Goal: Information Seeking & Learning: Understand process/instructions

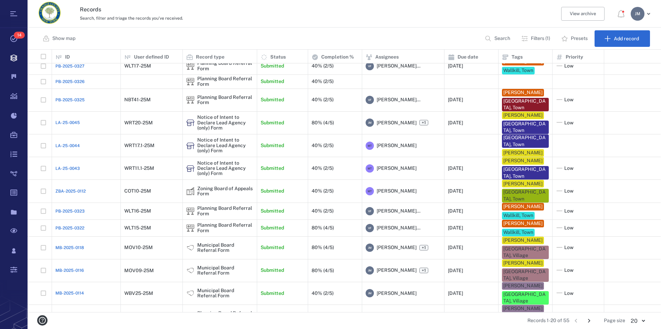
scroll to position [140, 0]
click at [588, 317] on icon "Go to next page" at bounding box center [589, 321] width 8 height 8
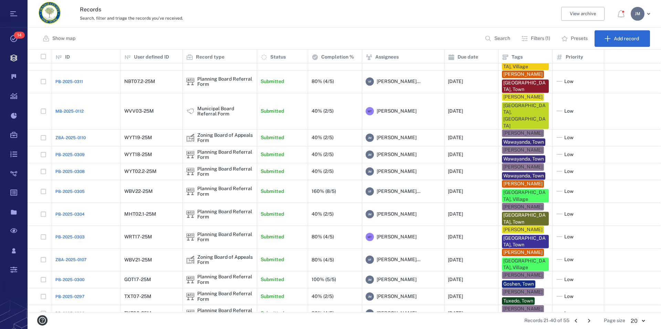
scroll to position [154, 0]
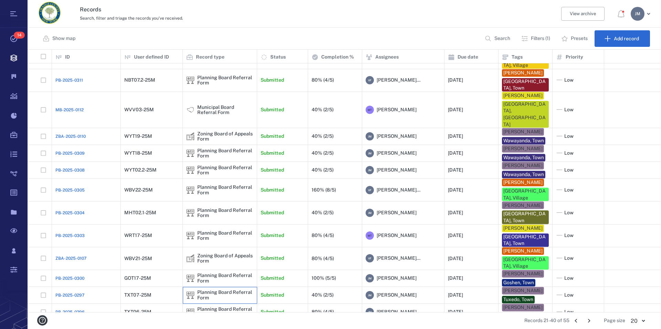
click at [211, 289] on div "Planning Board Referral Form" at bounding box center [225, 294] width 56 height 11
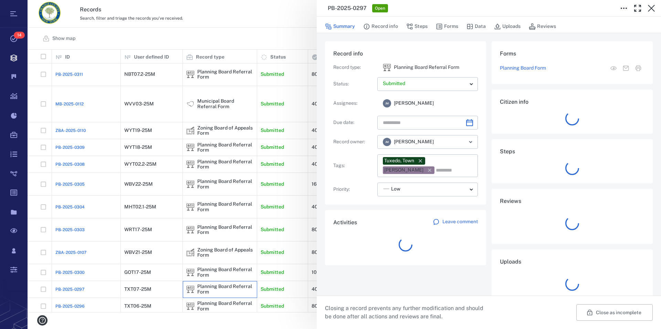
type input "**********"
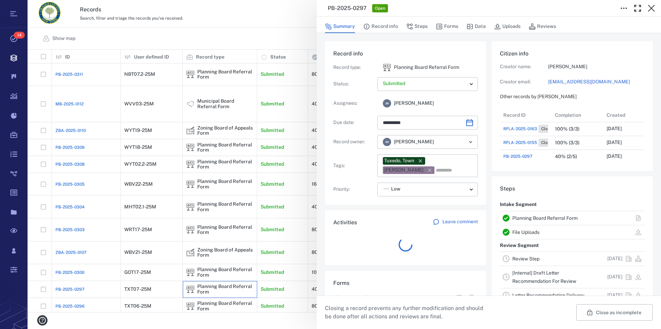
scroll to position [6, 7]
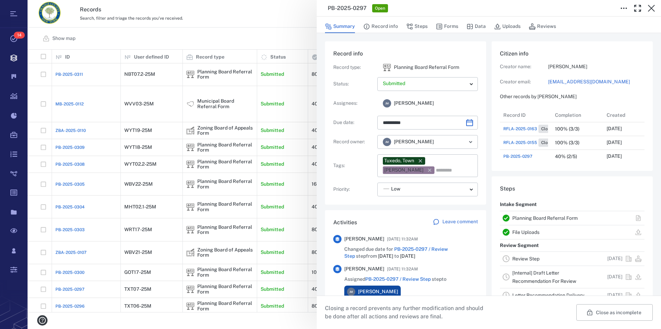
click at [515, 258] on link "Review Step" at bounding box center [525, 259] width 27 height 6
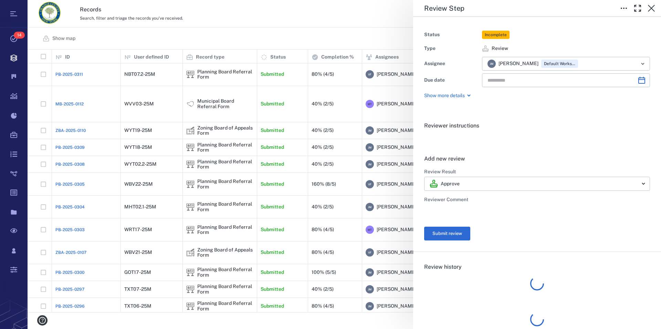
type input "**********"
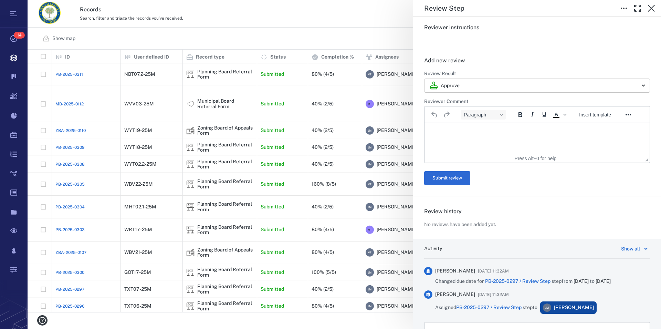
scroll to position [94, 0]
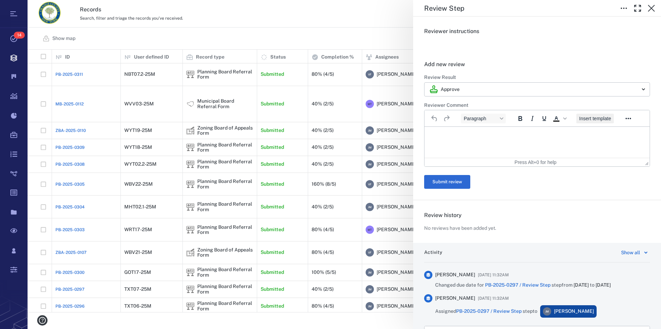
click at [602, 118] on span "Insert template" at bounding box center [595, 119] width 32 height 6
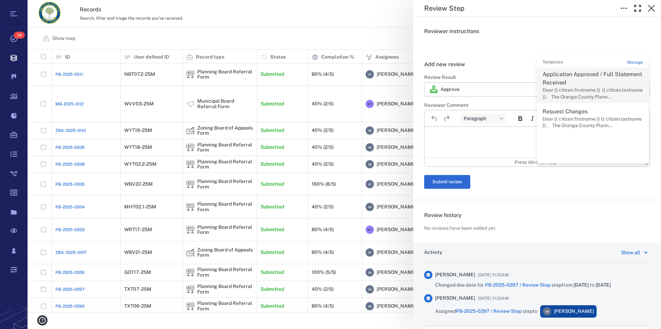
click at [563, 75] on p "Application Approved / Full Statement Received" at bounding box center [592, 78] width 100 height 17
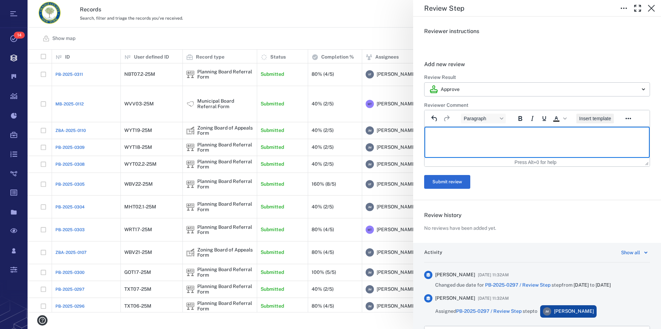
click at [602, 121] on span "Insert template" at bounding box center [595, 119] width 32 height 6
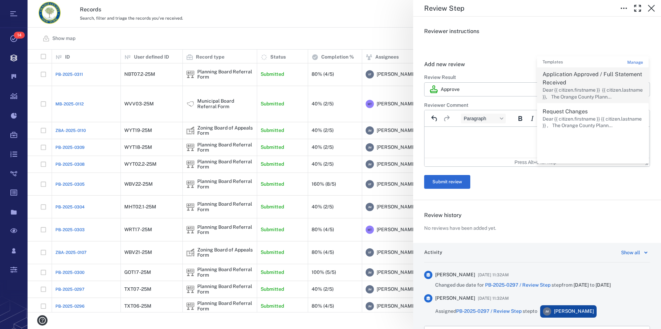
click at [550, 76] on p "Application Approved / Full Statement Received" at bounding box center [592, 78] width 100 height 17
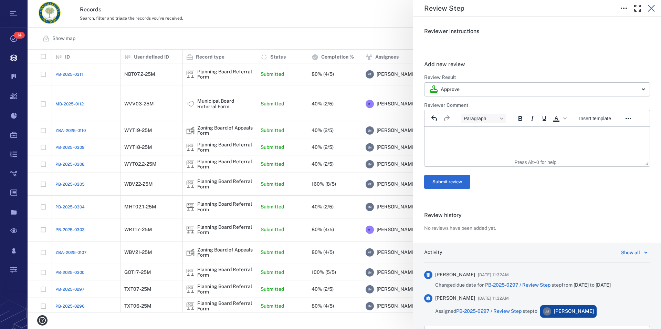
click at [652, 6] on icon "button" at bounding box center [651, 8] width 8 height 8
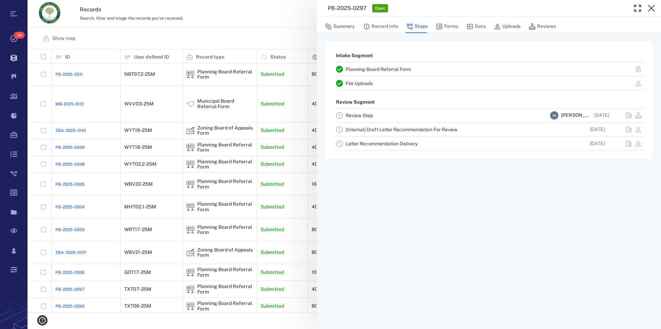
click at [373, 128] on link "[Internal] Draft Letter Recommendation For Review" at bounding box center [401, 130] width 112 height 6
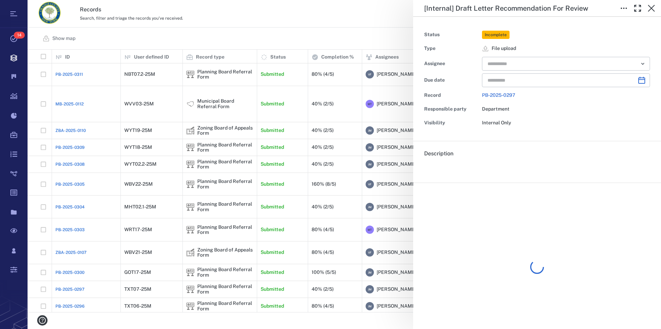
type input "**********"
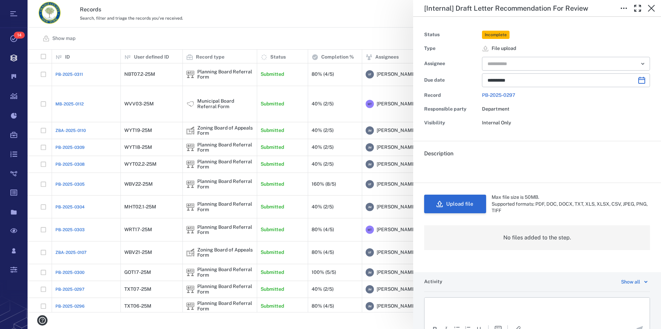
click at [468, 207] on button "Upload file" at bounding box center [455, 203] width 62 height 19
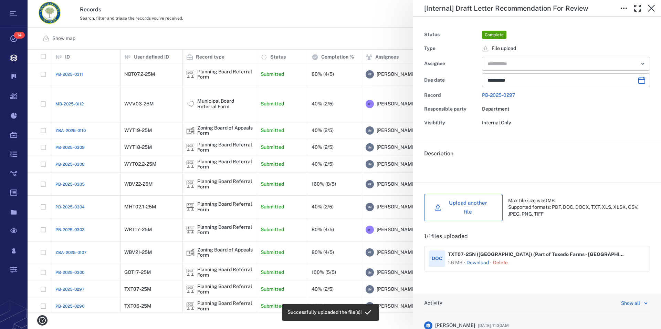
click at [459, 204] on button "Upload another file" at bounding box center [463, 207] width 78 height 27
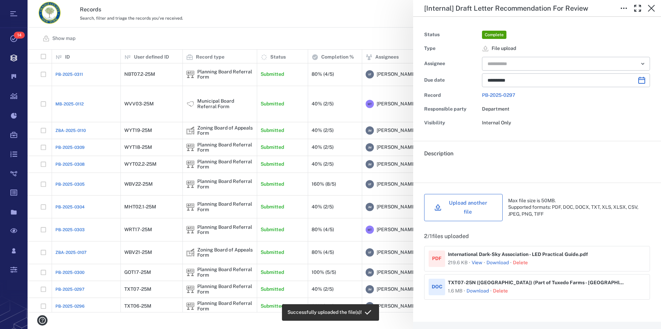
click at [479, 202] on button "Upload another file" at bounding box center [463, 207] width 78 height 27
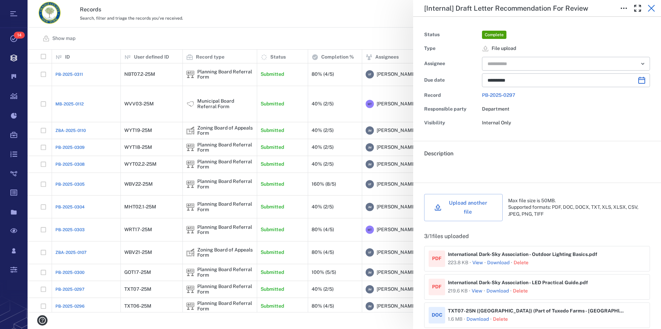
click at [652, 9] on icon "button" at bounding box center [650, 8] width 7 height 7
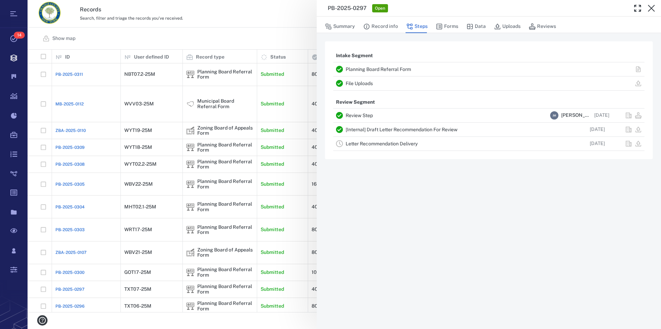
click at [652, 9] on icon "button" at bounding box center [650, 8] width 7 height 7
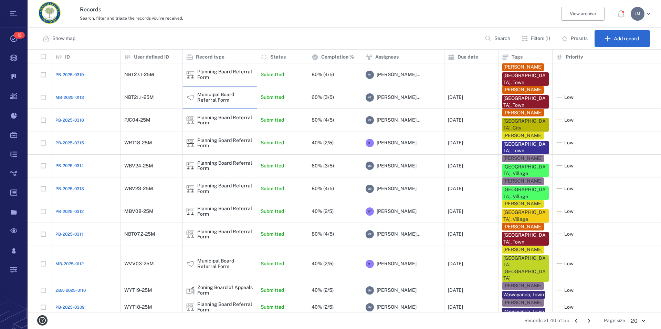
click at [219, 100] on div "Municipal Board Referral Form" at bounding box center [225, 97] width 56 height 11
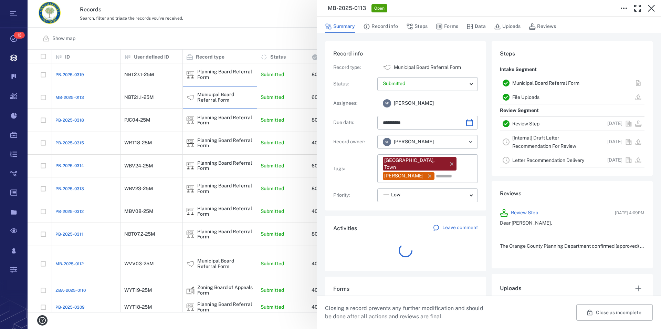
scroll to position [110, 130]
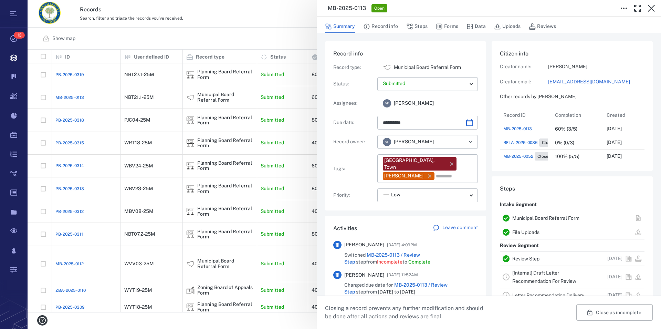
click at [538, 217] on link "Municipal Board Referral Form" at bounding box center [545, 218] width 67 height 6
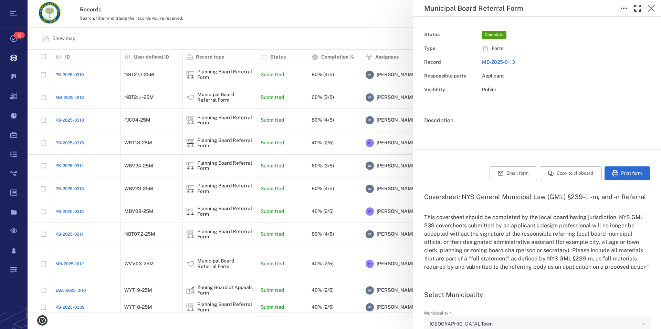
click at [653, 10] on icon "button" at bounding box center [650, 8] width 7 height 7
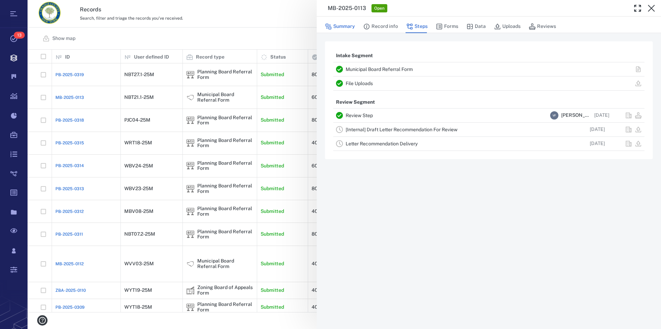
click at [347, 28] on button "Summary" at bounding box center [340, 26] width 30 height 13
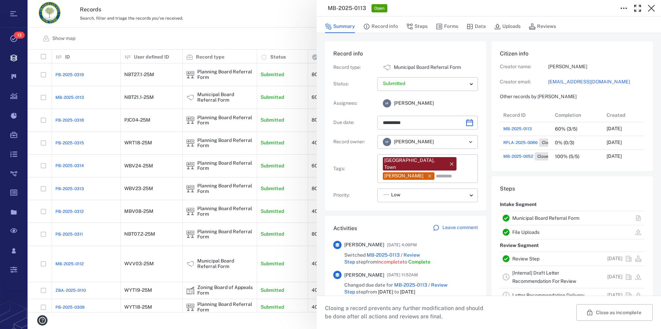
scroll to position [110, 130]
type input "**********"
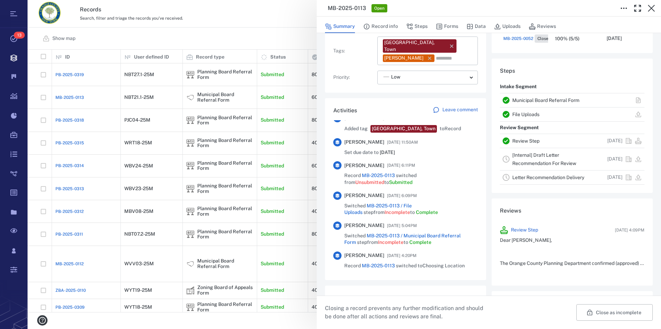
scroll to position [171, 0]
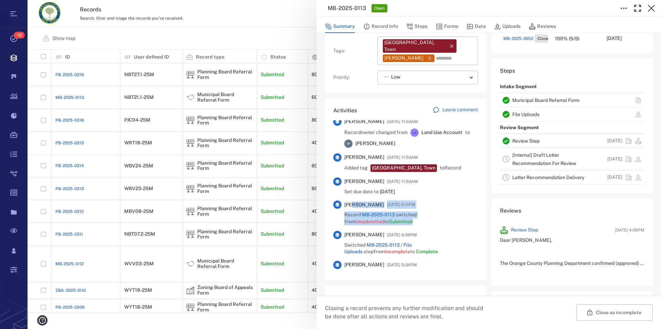
drag, startPoint x: 350, startPoint y: 198, endPoint x: 422, endPoint y: 212, distance: 72.9
click at [384, 208] on span "[PERSON_NAME]" at bounding box center [364, 204] width 40 height 7
click at [652, 8] on icon "button" at bounding box center [651, 8] width 8 height 8
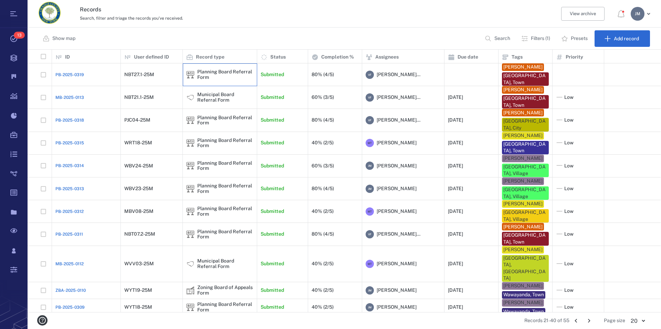
click at [210, 72] on div "Planning Board Referral Form" at bounding box center [225, 74] width 56 height 11
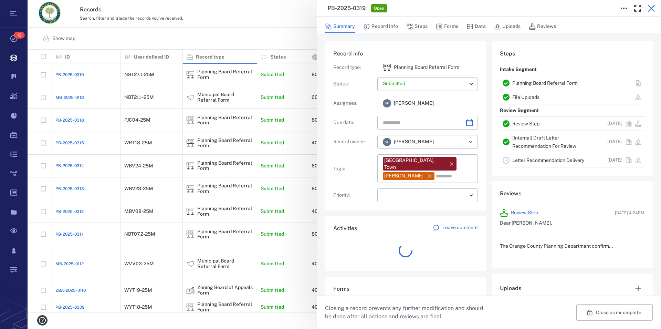
scroll to position [6, 6]
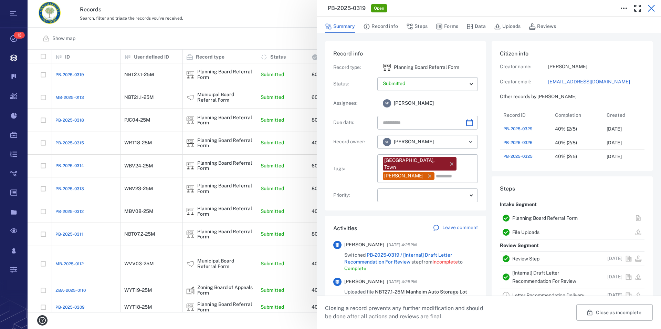
click at [651, 8] on icon "button" at bounding box center [651, 8] width 8 height 8
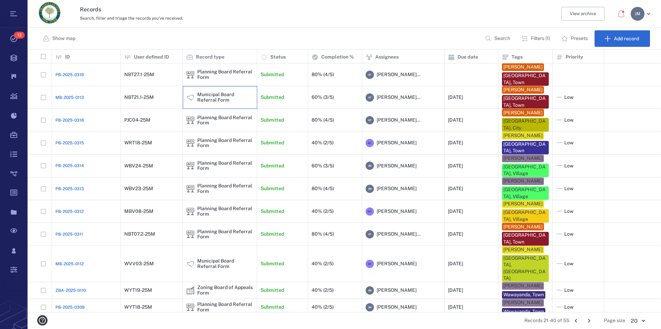
click at [206, 98] on div "Municipal Board Referral Form" at bounding box center [225, 97] width 56 height 11
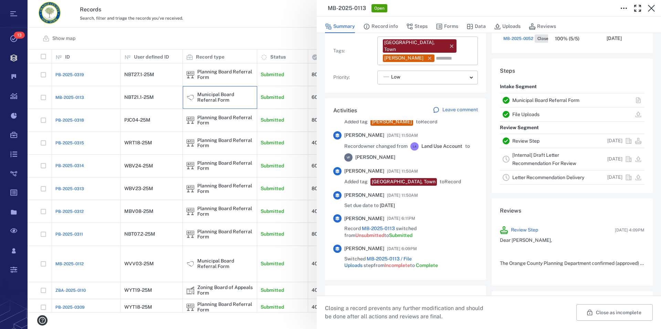
scroll to position [196, 0]
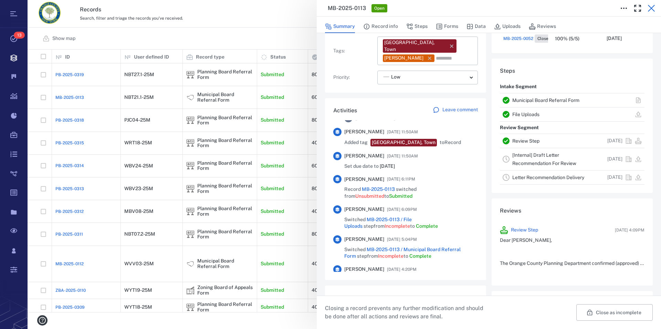
click at [651, 6] on icon "button" at bounding box center [651, 8] width 8 height 8
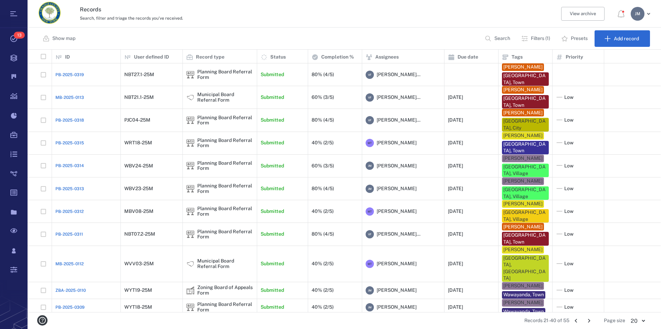
click at [540, 39] on p "Filters (1)" at bounding box center [540, 38] width 19 height 7
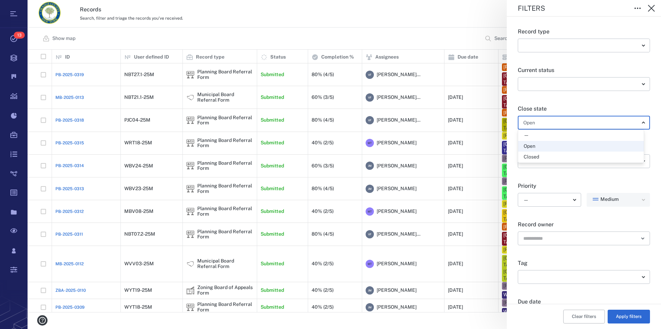
click at [557, 125] on body "Tasks 13 Records Boards Dashboard Reports Record types Guide steps Rules Form b…" at bounding box center [330, 164] width 661 height 329
click at [534, 134] on div "—" at bounding box center [580, 135] width 115 height 7
click at [591, 318] on button "Clear filters" at bounding box center [584, 316] width 42 height 14
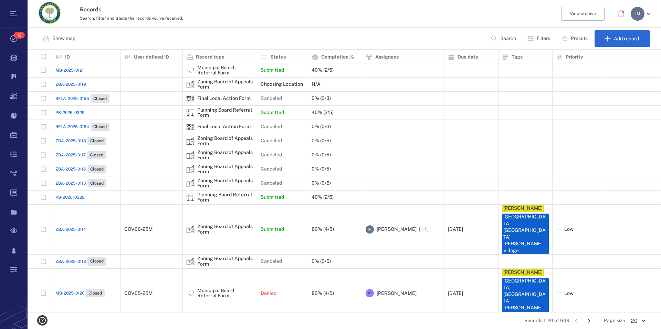
click at [540, 41] on p "Filters" at bounding box center [542, 38] width 13 height 7
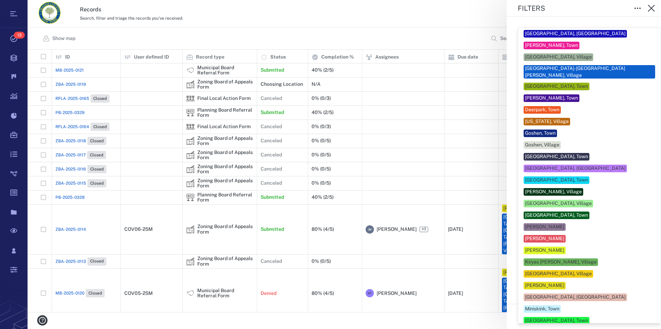
click at [571, 274] on body "Tasks 13 Records Boards Dashboard Reports Record types Guide steps Rules Form b…" at bounding box center [330, 164] width 661 height 329
click at [540, 95] on div "[PERSON_NAME], Town" at bounding box center [551, 98] width 53 height 7
type input "**"
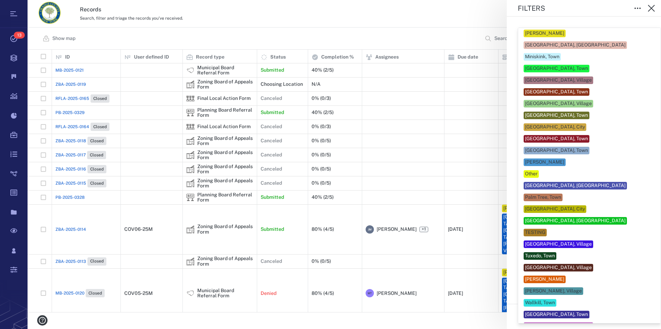
scroll to position [302, 0]
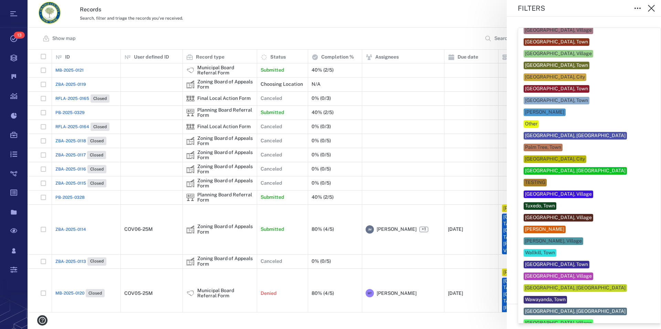
click at [649, 195] on div at bounding box center [330, 164] width 661 height 329
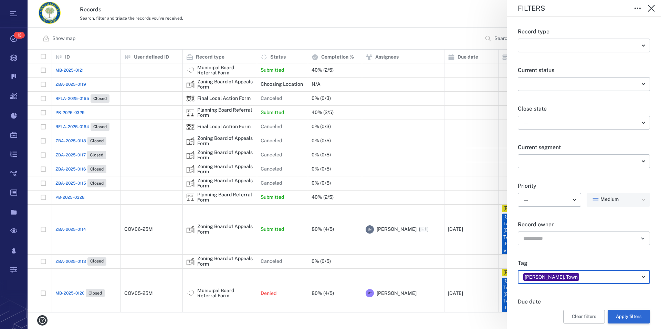
click at [618, 316] on button "Apply filters" at bounding box center [628, 316] width 42 height 14
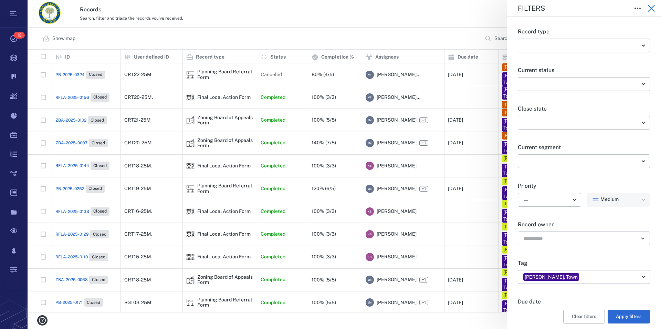
click at [651, 9] on icon "button" at bounding box center [650, 8] width 7 height 7
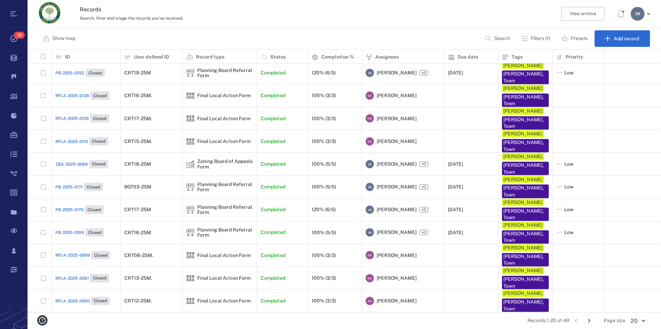
scroll to position [113, 0]
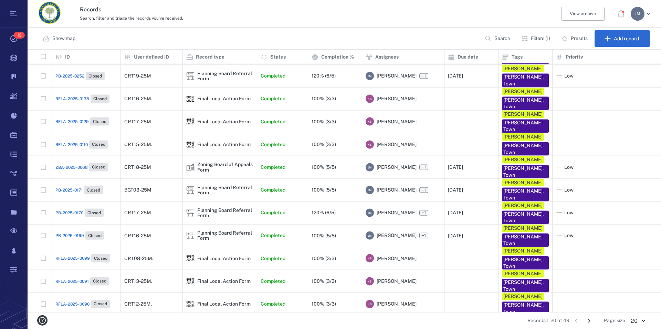
click at [501, 40] on p "Search" at bounding box center [502, 38] width 16 height 7
click at [541, 41] on p "Filters (1)" at bounding box center [540, 38] width 19 height 7
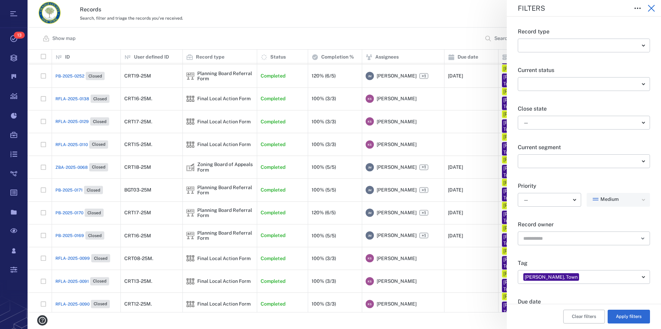
click at [650, 8] on icon "button" at bounding box center [651, 8] width 8 height 8
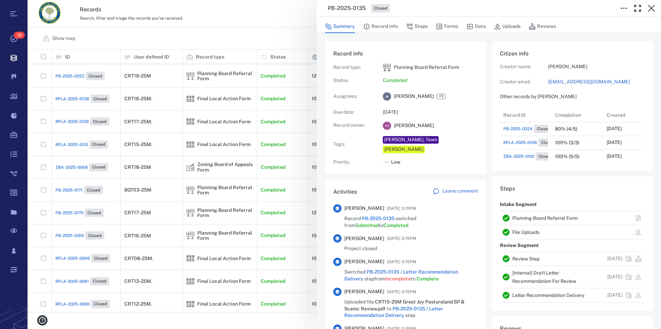
scroll to position [6, 7]
click at [519, 217] on link "Planning Board Referral Form" at bounding box center [544, 218] width 65 height 6
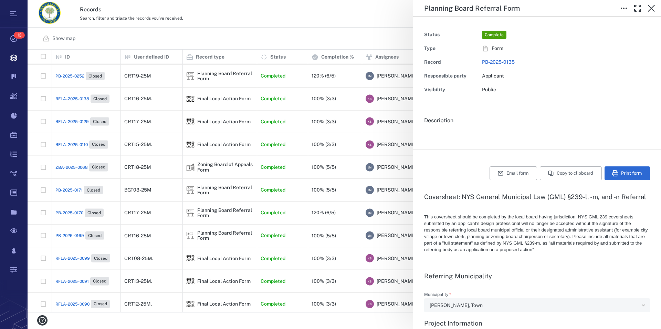
type textarea "*"
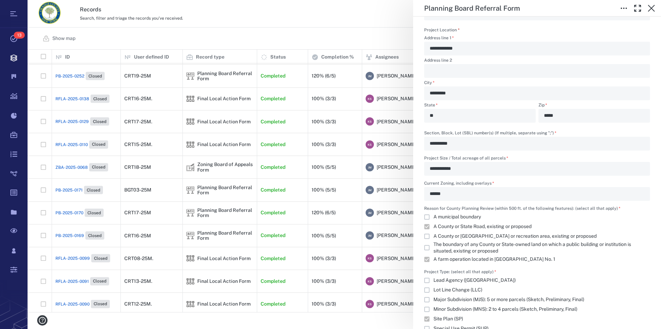
scroll to position [392, 0]
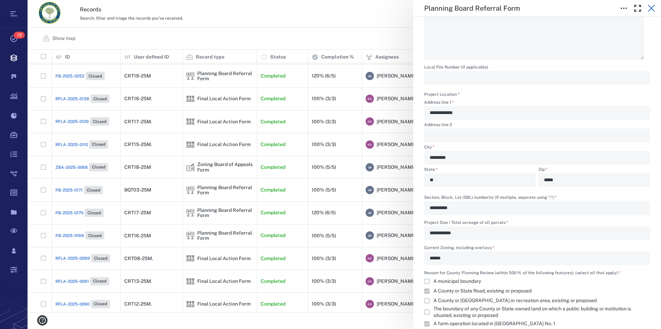
click at [651, 8] on icon "button" at bounding box center [650, 8] width 7 height 7
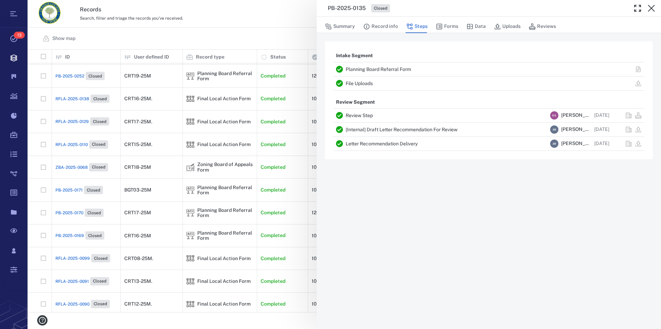
click at [651, 8] on icon "button" at bounding box center [650, 8] width 7 height 7
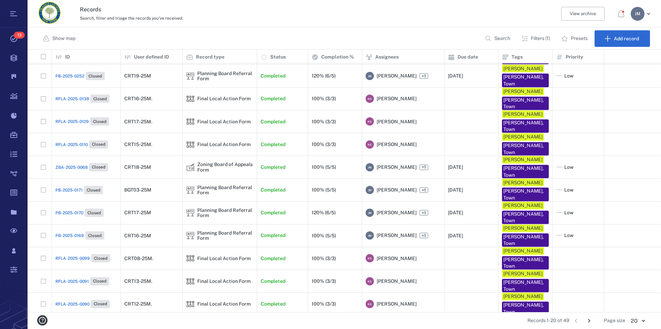
click at [544, 38] on p "Filters (1)" at bounding box center [540, 38] width 19 height 7
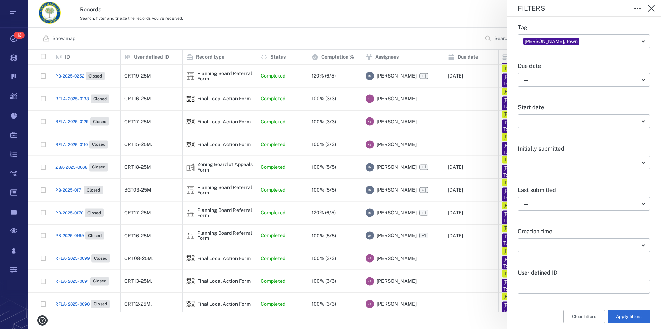
scroll to position [262, 0]
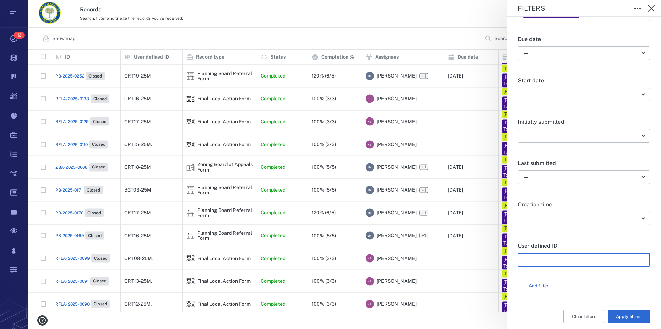
click at [556, 264] on input "text" at bounding box center [583, 260] width 121 height 14
click at [535, 283] on button "Add filter" at bounding box center [583, 286] width 132 height 14
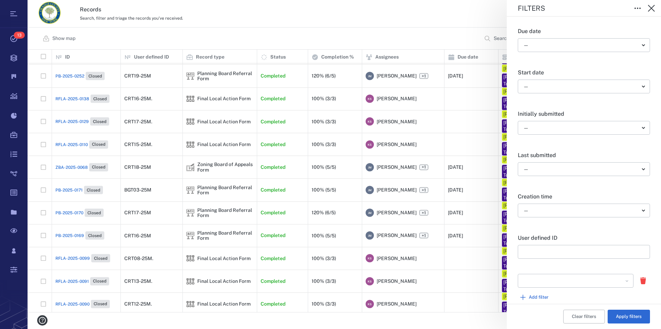
scroll to position [281, 0]
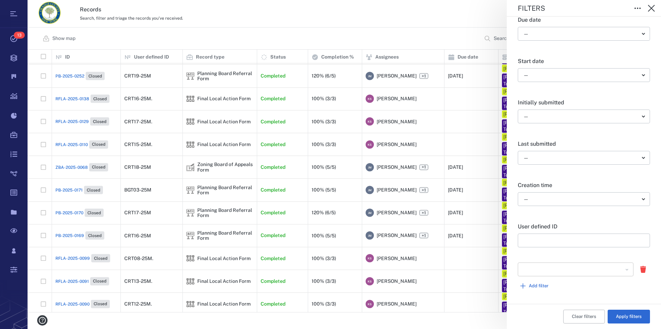
click at [625, 269] on icon "Open" at bounding box center [626, 269] width 2 height 1
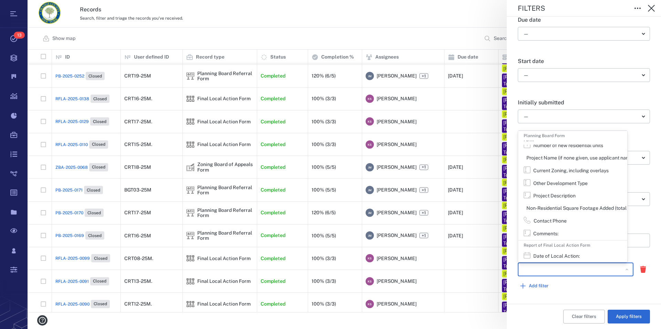
scroll to position [859, 0]
click at [223, 303] on div "Filters Record type ​ ​ Current status ​ ​ Close state — ​ Current segment ​ ​ …" at bounding box center [344, 164] width 633 height 329
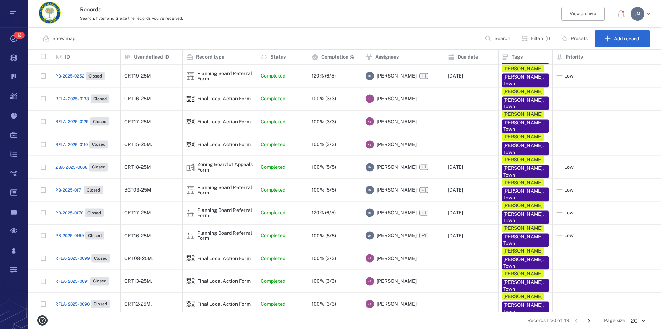
scroll to position [262, 0]
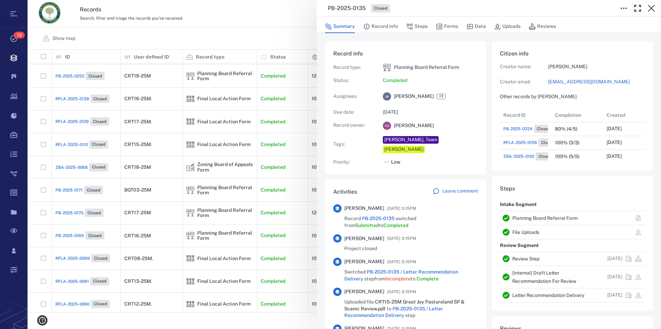
scroll to position [6, 7]
click at [523, 217] on link "Planning Board Referral Form" at bounding box center [544, 218] width 65 height 6
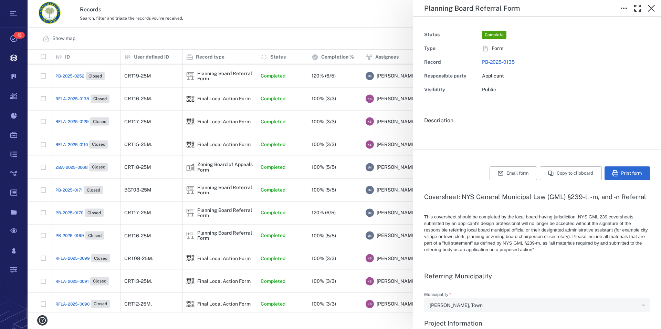
type textarea "*"
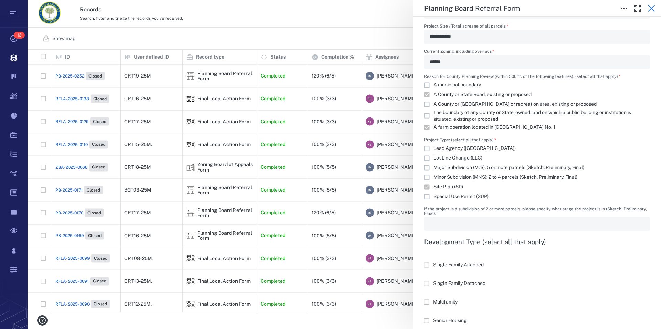
click at [650, 9] on icon "button" at bounding box center [650, 8] width 7 height 7
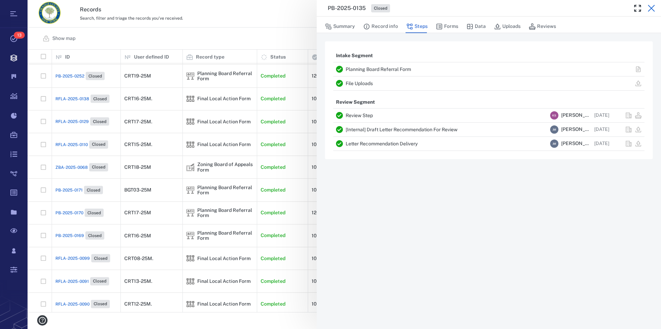
click at [652, 5] on icon "button" at bounding box center [651, 8] width 8 height 8
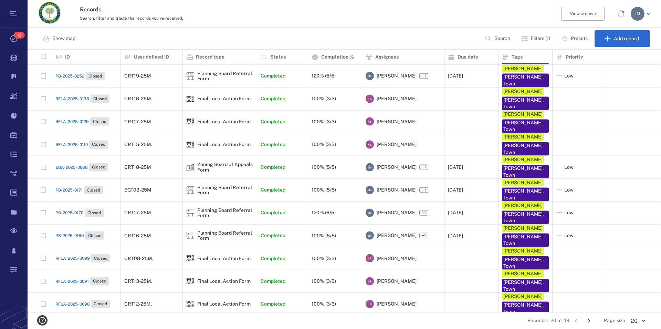
click at [538, 39] on p "Filters (1)" at bounding box center [540, 38] width 19 height 7
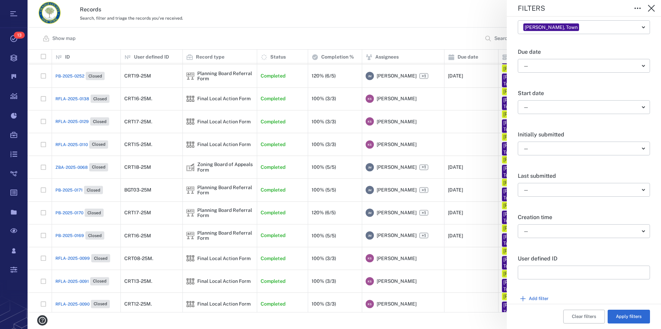
scroll to position [262, 0]
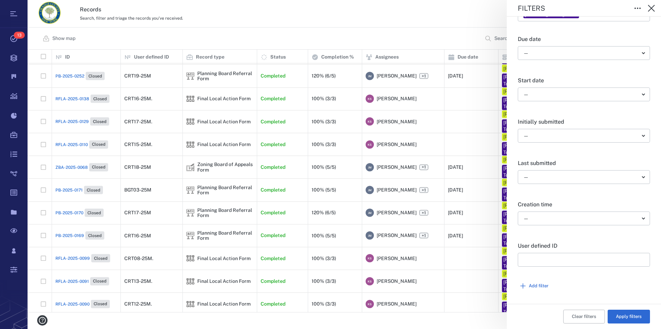
click at [539, 285] on button "Add filter" at bounding box center [583, 286] width 132 height 14
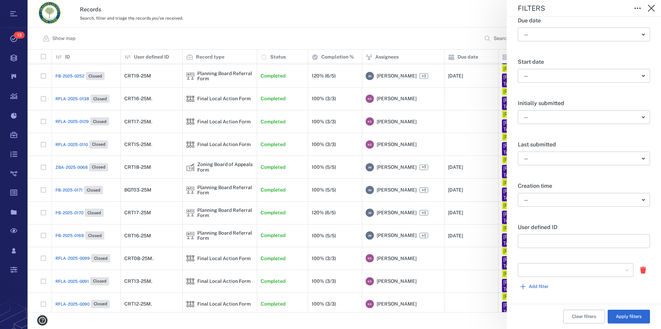
scroll to position [281, 0]
click at [623, 270] on icon "Open" at bounding box center [626, 269] width 7 height 7
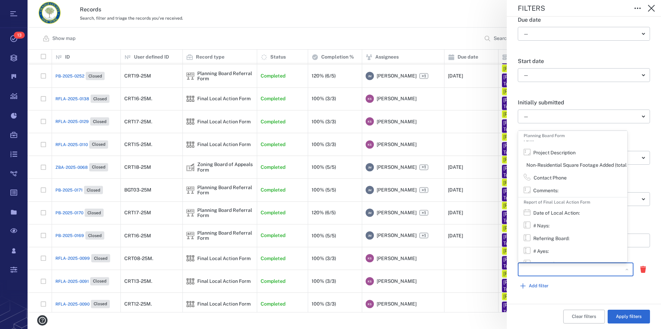
scroll to position [925, 0]
click at [640, 134] on div "Initially submitted — * ​" at bounding box center [583, 116] width 132 height 41
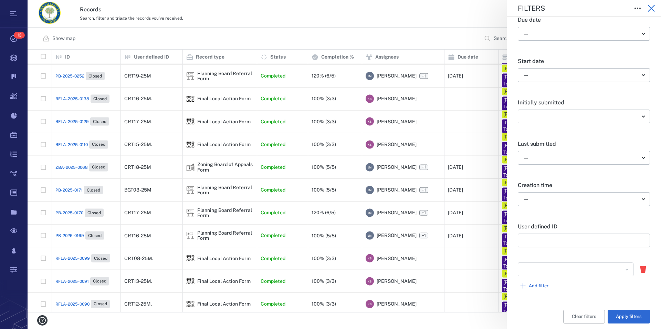
click at [651, 9] on icon "button" at bounding box center [650, 8] width 7 height 7
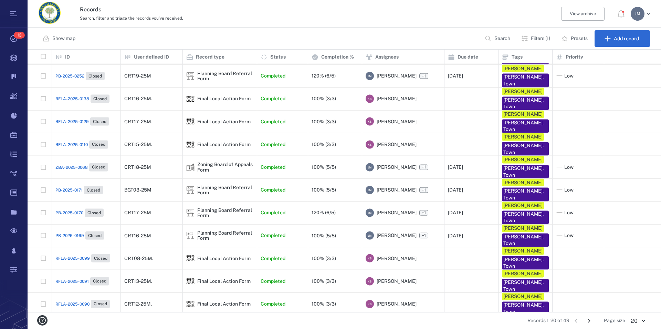
scroll to position [262, 0]
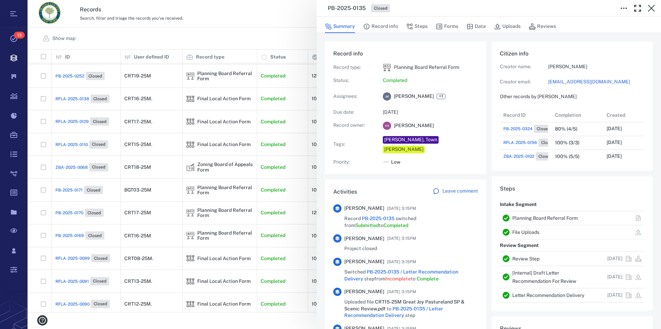
scroll to position [6, 7]
click at [546, 218] on link "Planning Board Referral Form" at bounding box center [544, 218] width 65 height 6
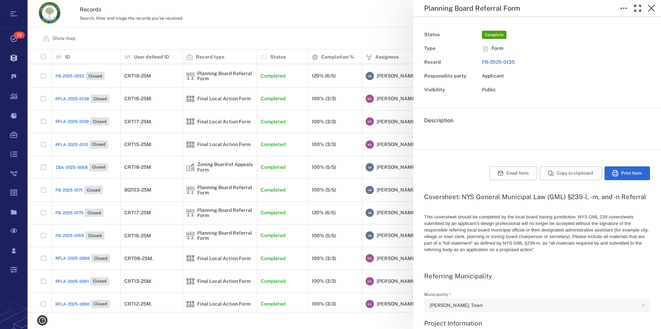
type textarea "*"
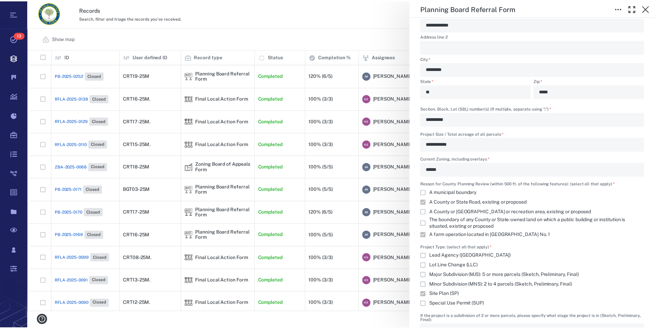
scroll to position [471, 0]
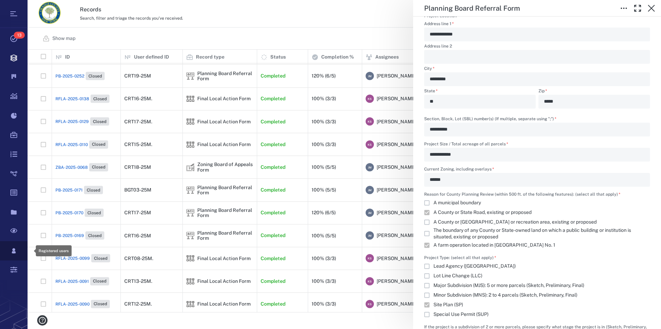
click at [14, 250] on icon at bounding box center [14, 250] width 4 height 5
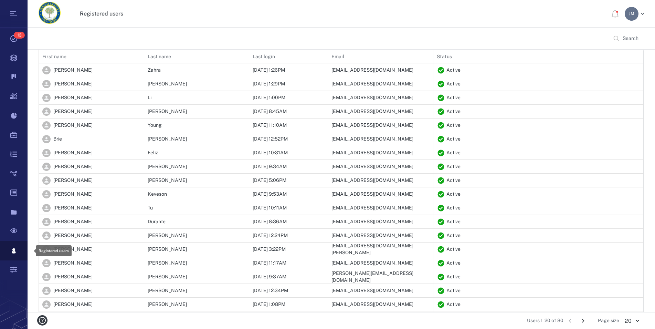
scroll to position [283, 599]
click at [167, 56] on div "Last name" at bounding box center [159, 56] width 23 height 19
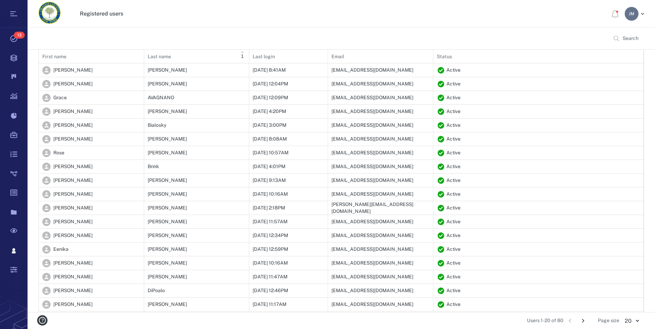
scroll to position [38, 0]
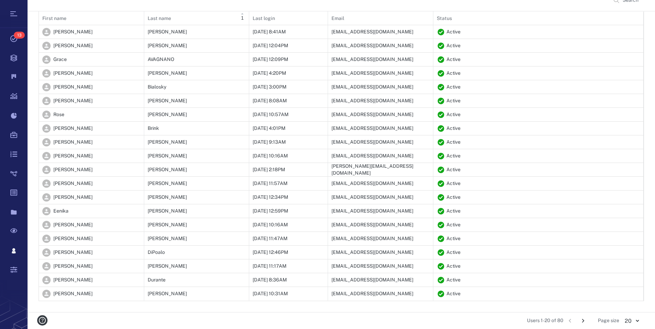
click at [581, 319] on icon "Go to next page" at bounding box center [583, 321] width 8 height 8
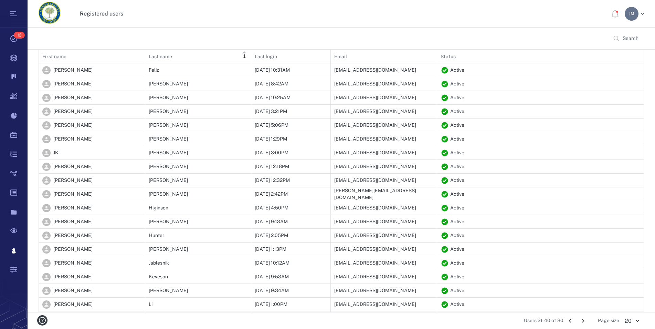
scroll to position [283, 599]
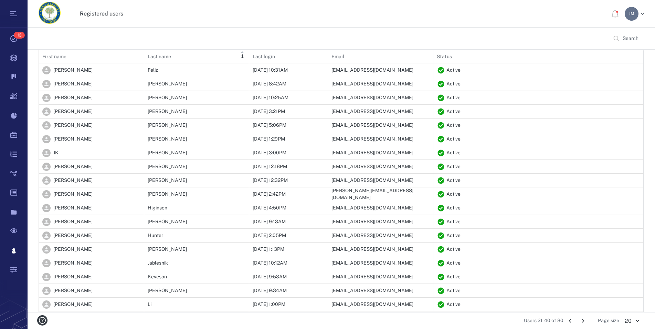
click at [582, 319] on icon "Go to next page" at bounding box center [583, 321] width 8 height 8
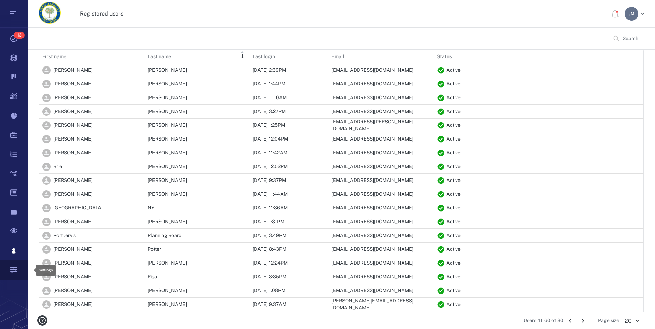
click at [14, 269] on icon at bounding box center [13, 269] width 7 height 6
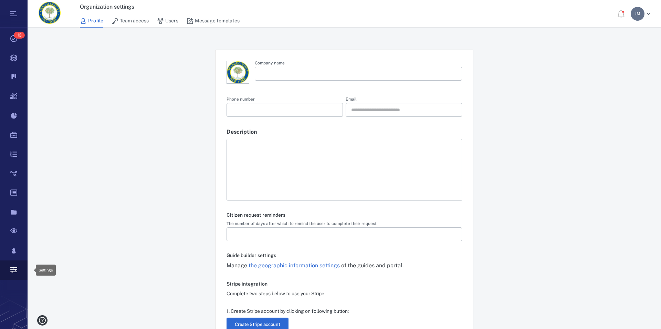
type input "**********"
type input "*"
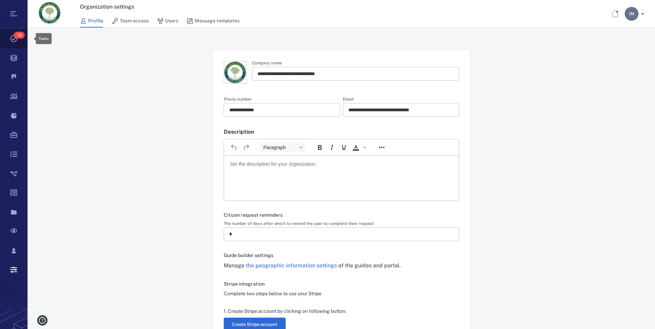
click at [12, 36] on icon at bounding box center [14, 38] width 28 height 19
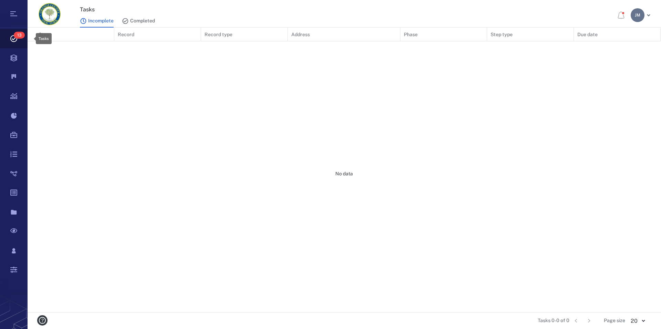
scroll to position [278, 627]
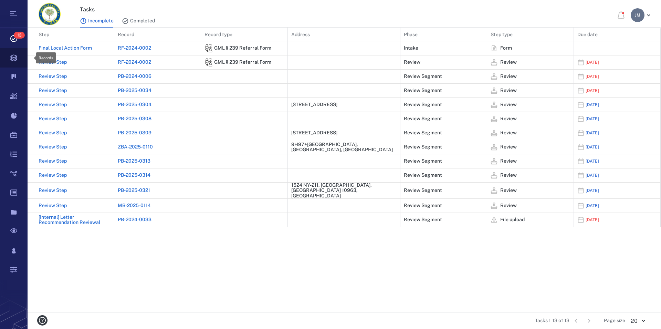
click at [17, 58] on icon at bounding box center [14, 57] width 28 height 19
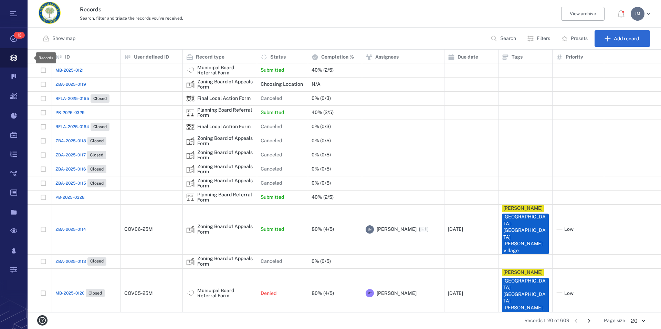
scroll to position [256, 627]
click at [544, 41] on p "Filters" at bounding box center [542, 38] width 13 height 7
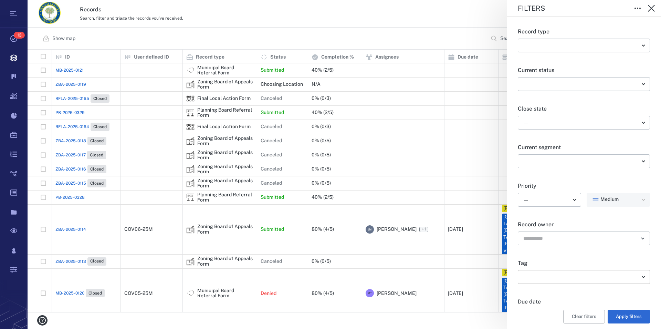
click at [577, 276] on body "Tasks 13 Records Boards Dashboard Reports Record types Guide steps Rules Form b…" at bounding box center [330, 164] width 661 height 329
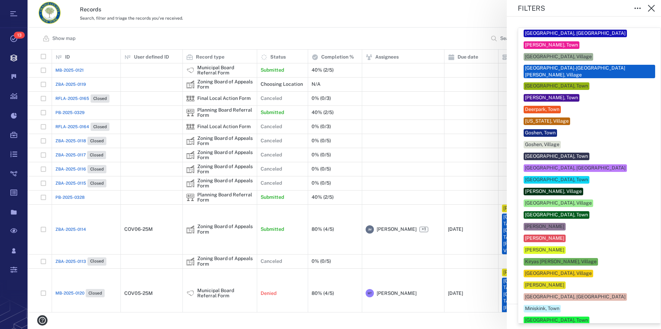
scroll to position [0, 0]
click at [543, 95] on div "[PERSON_NAME], Town" at bounding box center [551, 98] width 53 height 7
type input "**"
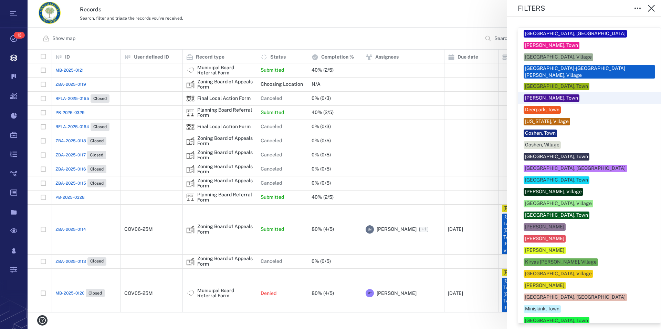
click at [650, 120] on div at bounding box center [330, 164] width 661 height 329
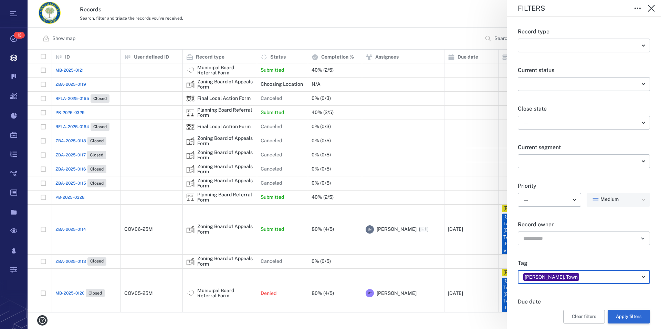
click at [615, 314] on button "Apply filters" at bounding box center [628, 316] width 42 height 14
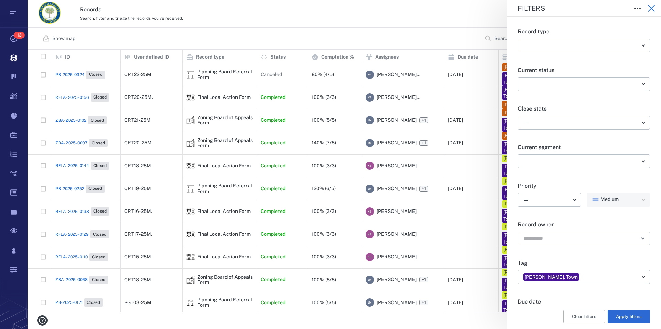
click at [651, 8] on icon "button" at bounding box center [651, 8] width 8 height 8
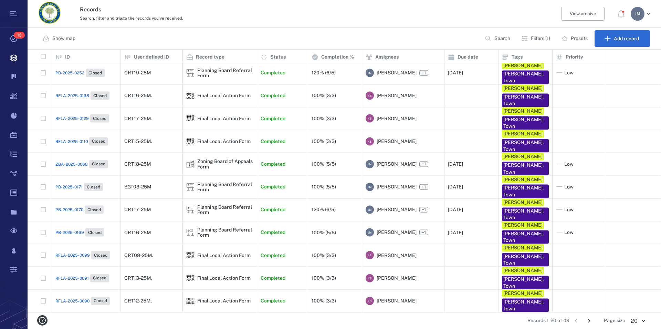
scroll to position [113, 0]
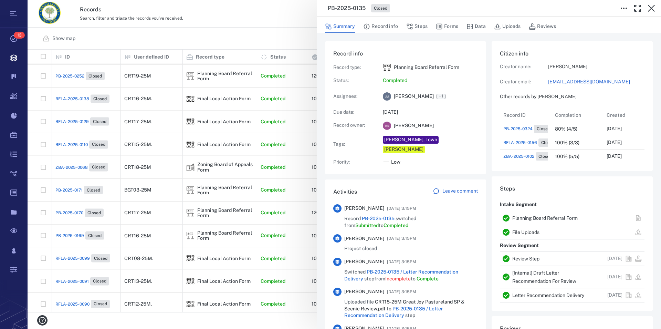
scroll to position [6, 7]
click at [547, 217] on link "Planning Board Referral Form" at bounding box center [544, 218] width 65 height 6
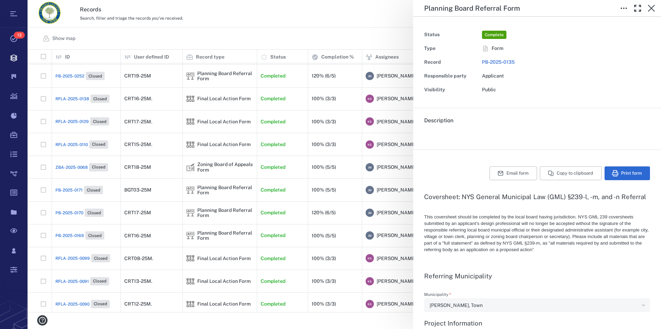
type textarea "*"
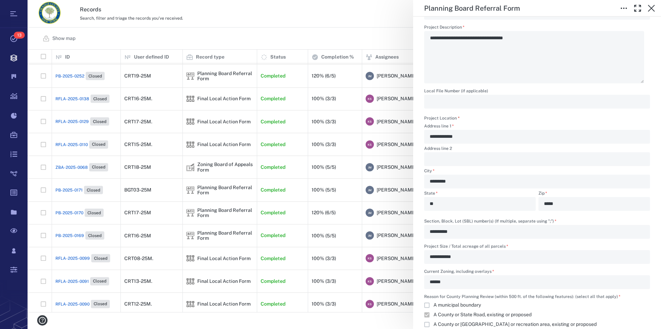
scroll to position [353, 0]
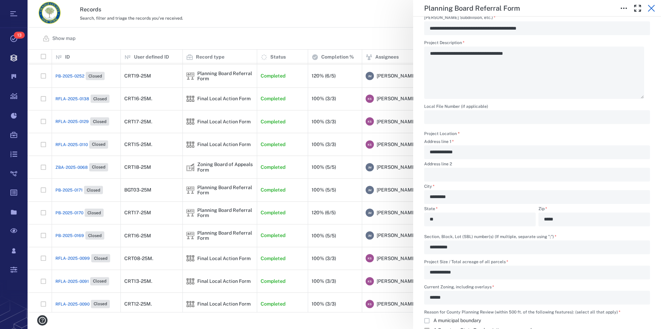
click at [652, 7] on icon "button" at bounding box center [651, 8] width 8 height 8
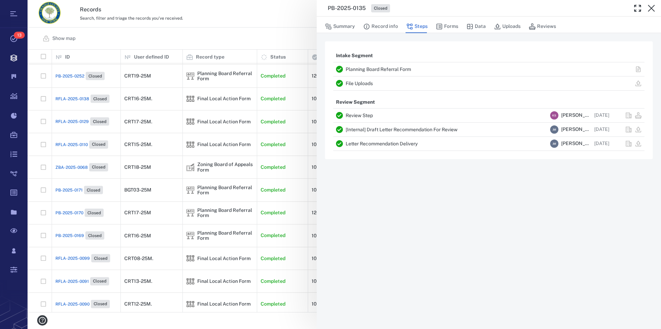
click at [652, 7] on icon "button" at bounding box center [651, 8] width 8 height 8
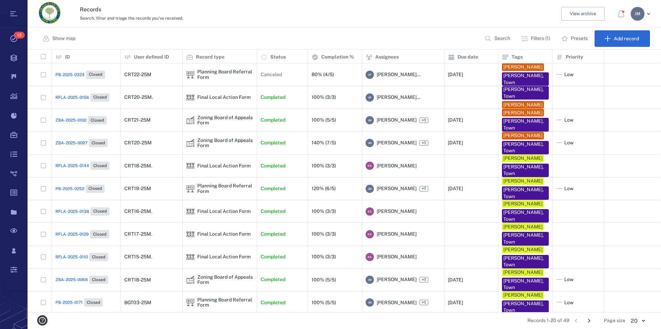
scroll to position [113, 0]
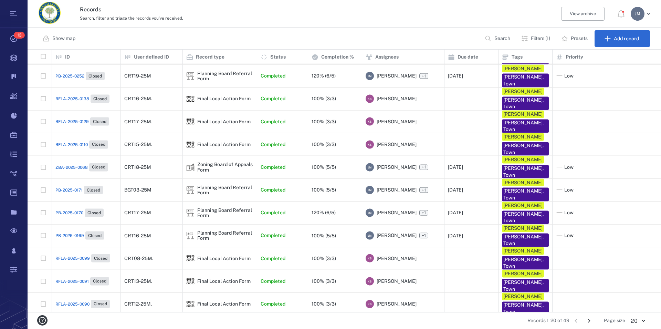
click at [590, 321] on icon "Go to next page" at bounding box center [589, 321] width 8 height 8
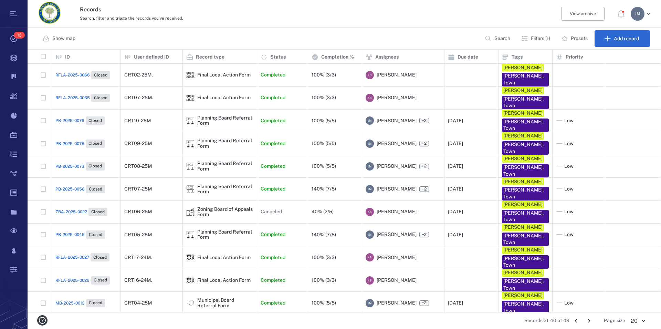
scroll to position [98, 0]
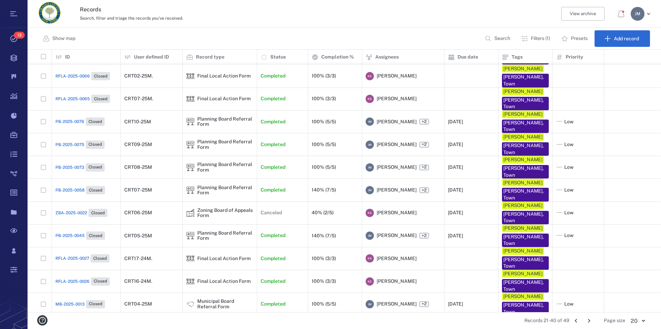
click at [590, 321] on icon "Go to next page" at bounding box center [589, 321] width 8 height 8
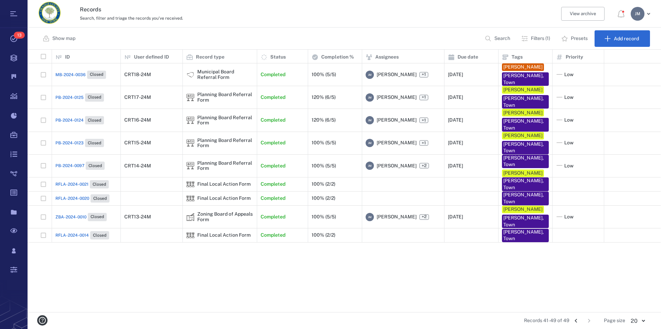
scroll to position [0, 0]
click at [162, 55] on p "User defined ID" at bounding box center [151, 57] width 35 height 7
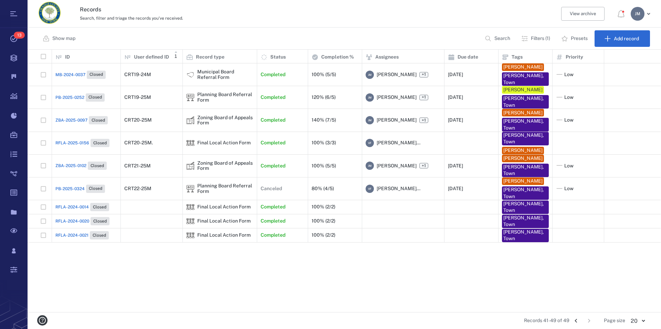
click at [577, 321] on icon "Go to previous page" at bounding box center [576, 321] width 8 height 8
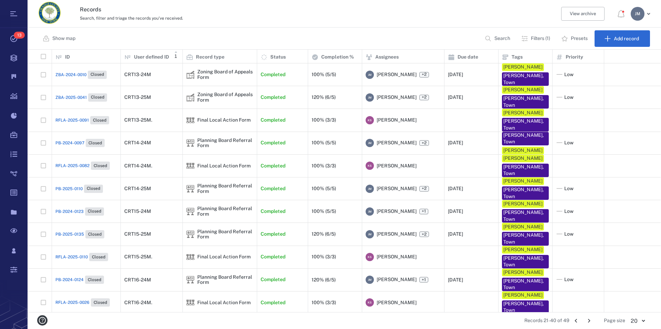
click at [577, 321] on icon "Go to previous page" at bounding box center [576, 321] width 8 height 8
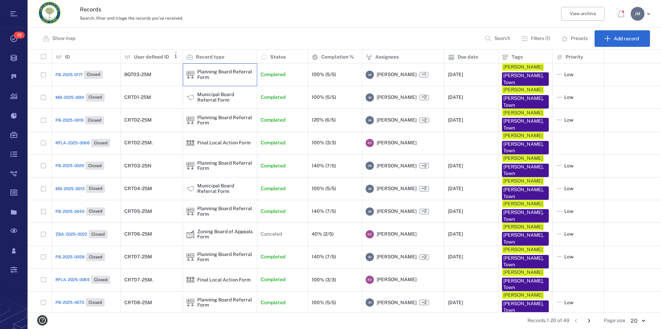
click at [200, 70] on div "Planning Board Referral Form" at bounding box center [225, 74] width 56 height 11
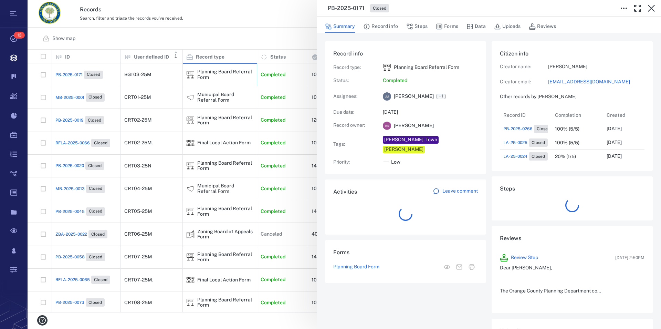
scroll to position [275, 130]
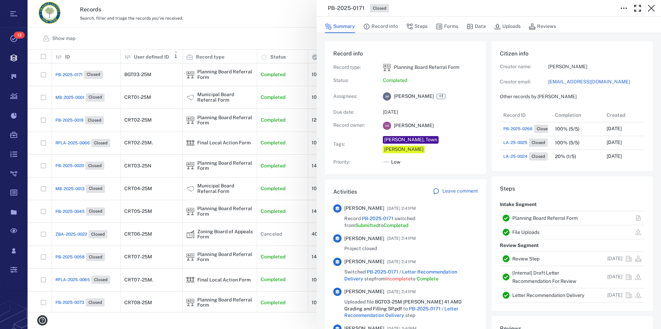
click at [547, 217] on link "Planning Board Referral Form" at bounding box center [544, 218] width 65 height 6
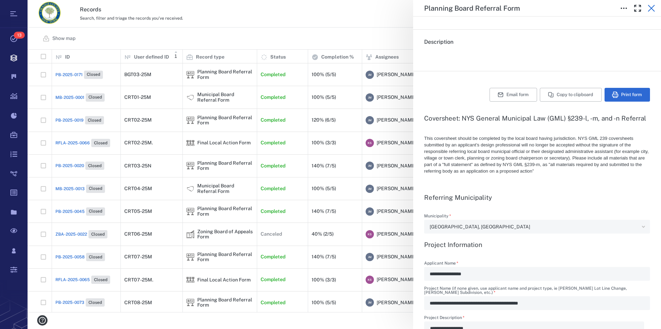
click at [651, 6] on icon "button" at bounding box center [651, 8] width 8 height 8
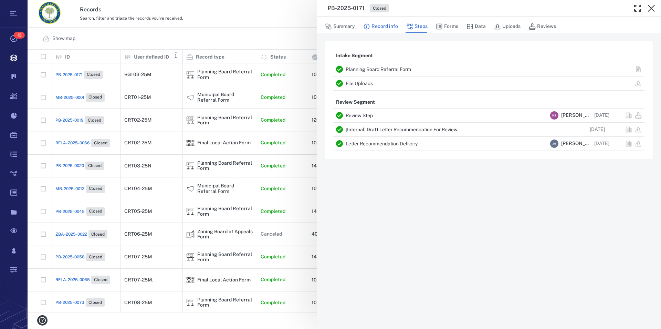
click at [382, 28] on button "Record info" at bounding box center [380, 26] width 35 height 13
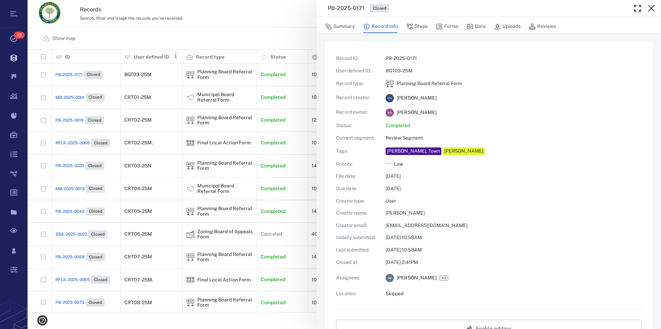
click at [408, 150] on div "[PERSON_NAME], Town" at bounding box center [413, 151] width 53 height 7
click at [343, 24] on button "Summary" at bounding box center [340, 26] width 30 height 13
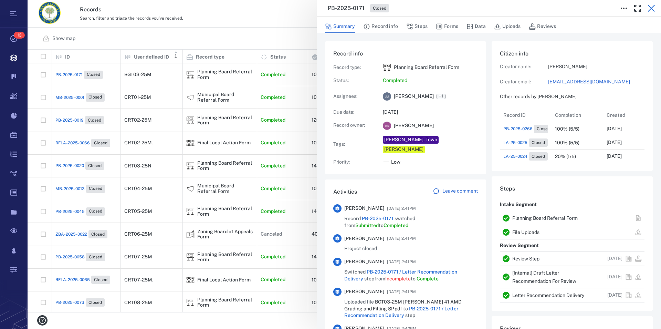
scroll to position [275, 130]
click at [404, 139] on div "[PERSON_NAME], Town" at bounding box center [410, 139] width 53 height 7
click at [650, 10] on icon "button" at bounding box center [651, 8] width 8 height 8
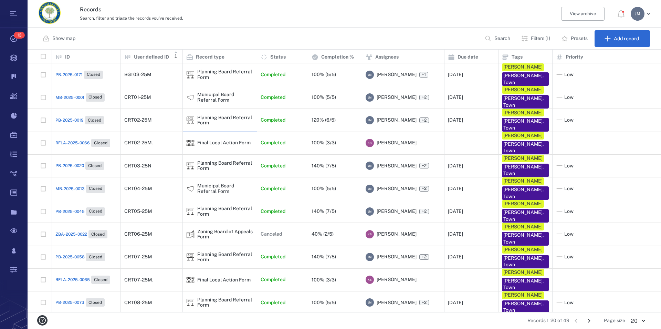
click at [209, 115] on div "Planning Board Referral Form" at bounding box center [225, 120] width 56 height 11
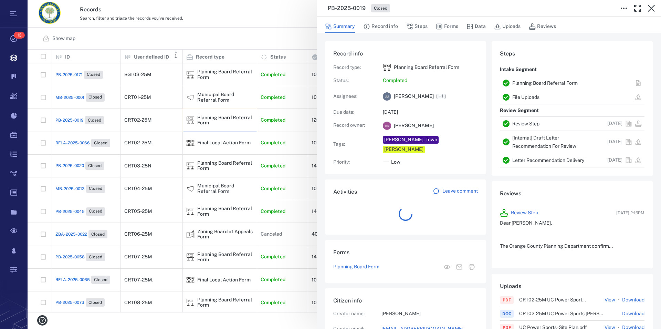
scroll to position [358, 130]
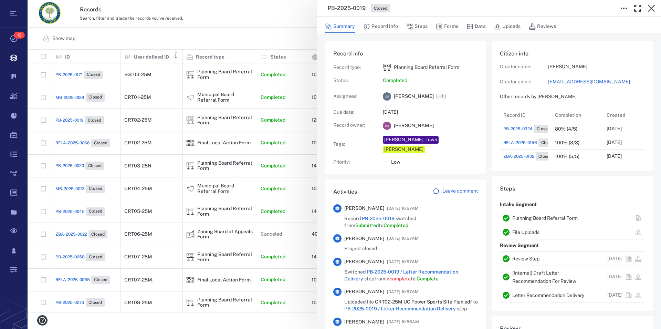
click at [547, 217] on link "Planning Board Referral Form" at bounding box center [544, 218] width 65 height 6
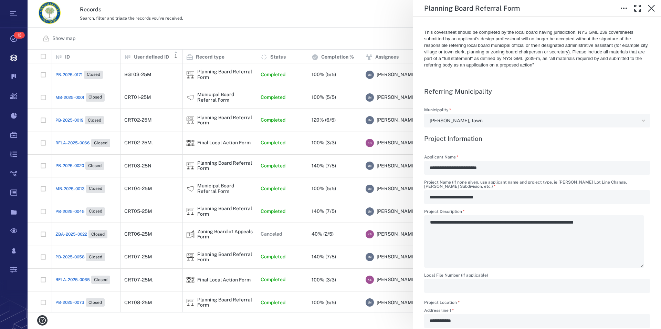
scroll to position [196, 0]
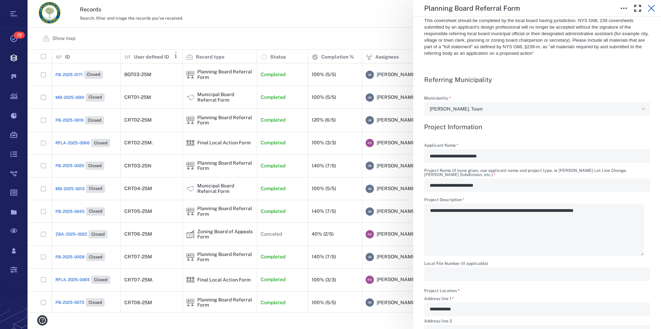
click at [650, 8] on icon "button" at bounding box center [651, 8] width 8 height 8
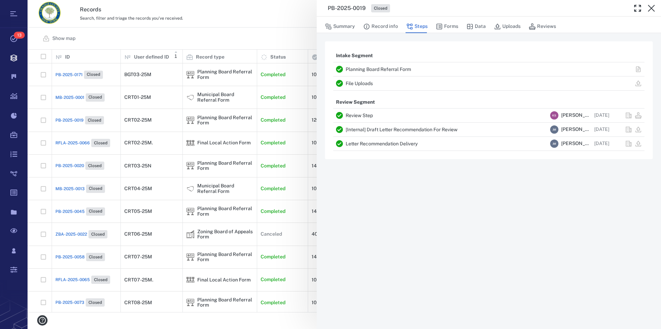
click at [650, 8] on icon "button" at bounding box center [651, 8] width 8 height 8
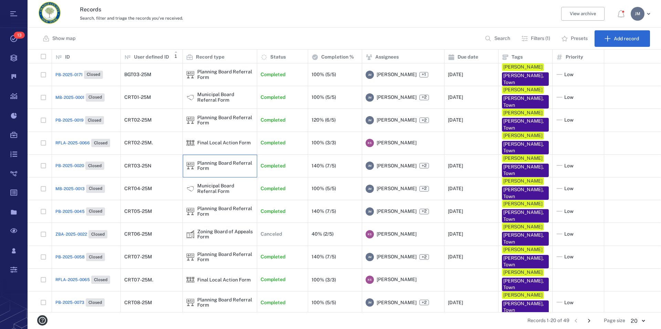
click at [224, 160] on div "Planning Board Referral Form" at bounding box center [225, 165] width 56 height 11
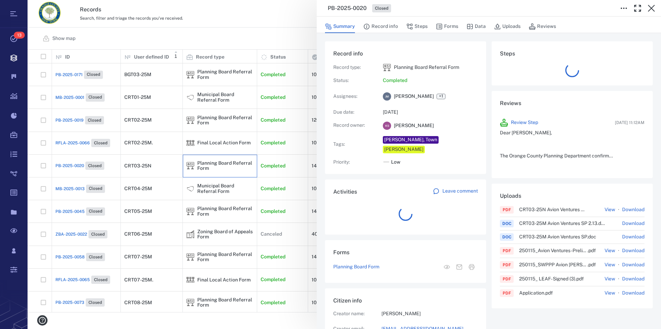
scroll to position [358, 130]
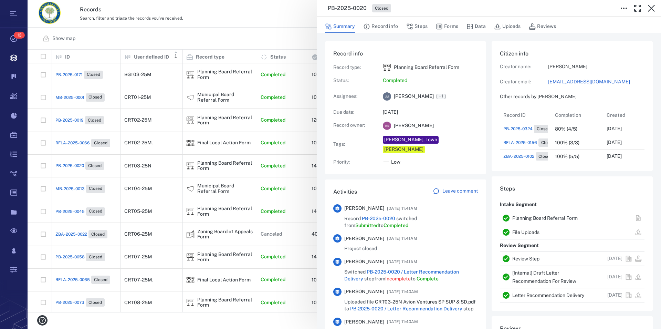
click at [562, 217] on link "Planning Board Referral Form" at bounding box center [544, 218] width 65 height 6
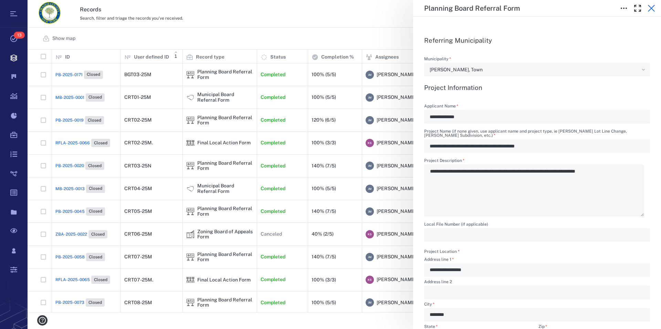
click at [650, 8] on icon "button" at bounding box center [651, 8] width 8 height 8
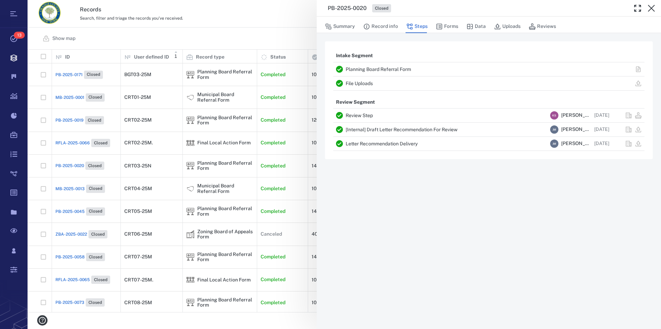
click at [650, 8] on icon "button" at bounding box center [651, 8] width 8 height 8
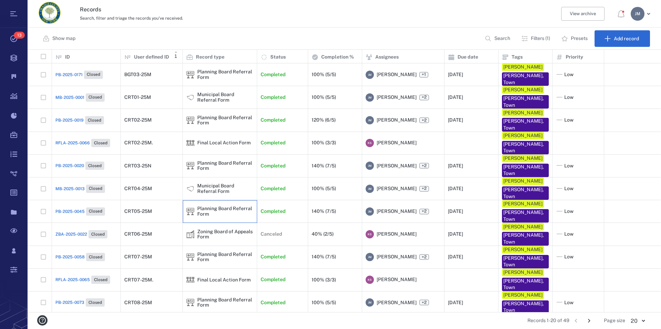
click at [224, 206] on div "Planning Board Referral Form" at bounding box center [225, 211] width 56 height 11
click at [226, 206] on div "Planning Board Referral Form" at bounding box center [225, 211] width 56 height 11
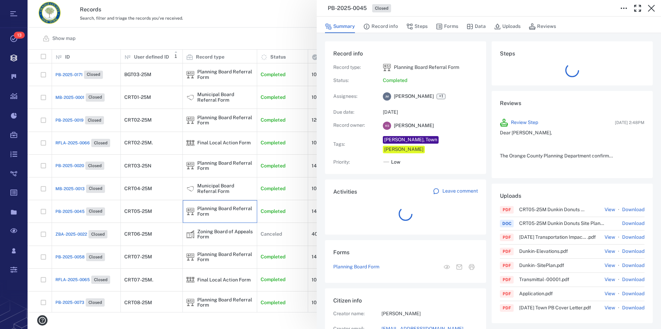
scroll to position [358, 130]
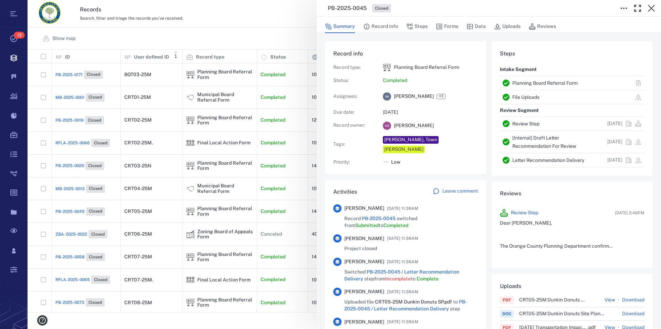
click at [533, 82] on link "Planning Board Referral Form" at bounding box center [544, 83] width 65 height 6
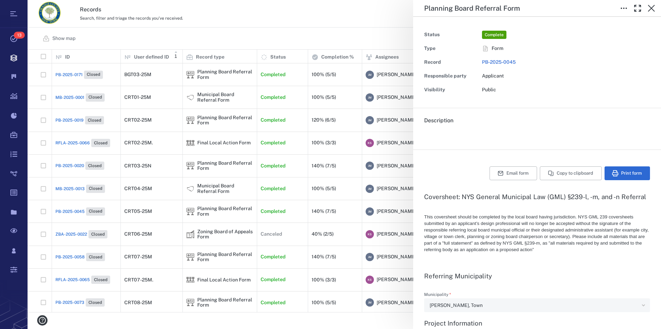
type textarea "*"
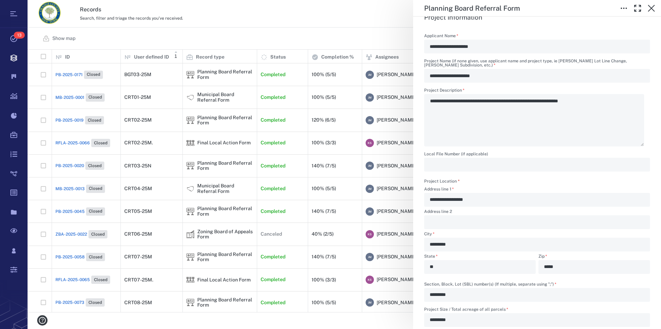
scroll to position [314, 0]
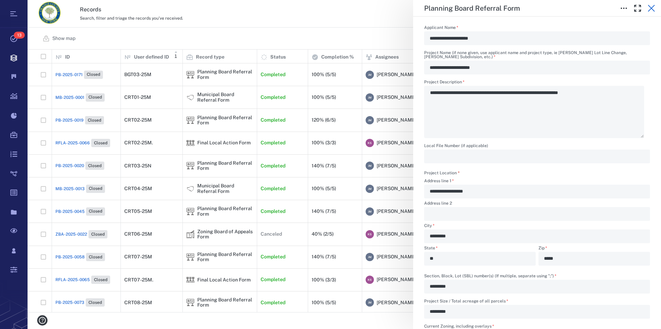
click at [655, 6] on button "button" at bounding box center [651, 8] width 14 height 14
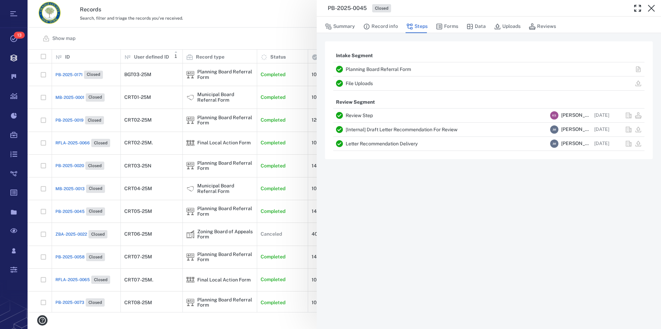
click at [655, 6] on button "button" at bounding box center [651, 8] width 14 height 14
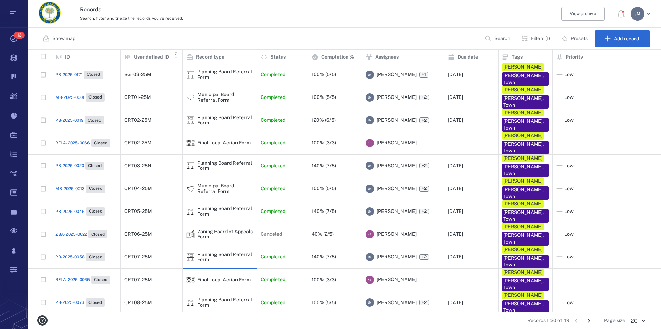
click at [215, 251] on div "Planning Board Referral Form" at bounding box center [225, 256] width 56 height 11
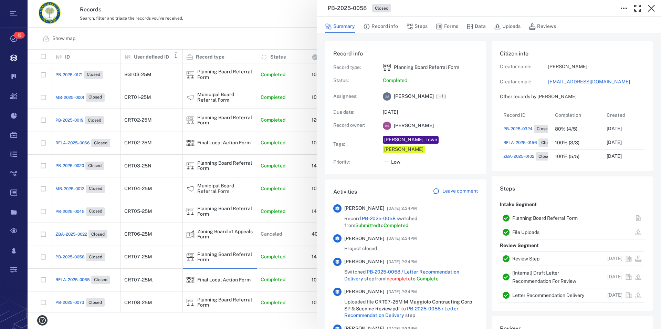
scroll to position [6, 6]
click at [543, 217] on link "Planning Board Referral Form" at bounding box center [544, 218] width 65 height 6
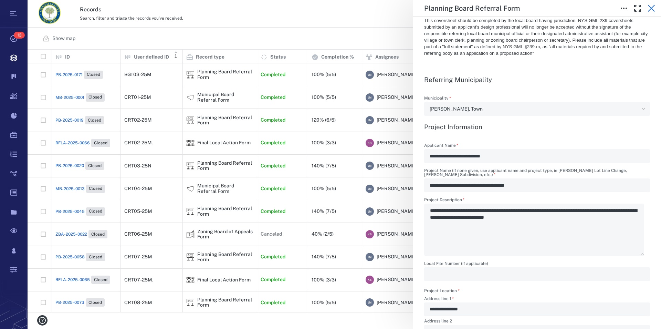
click at [653, 9] on icon "button" at bounding box center [651, 8] width 8 height 8
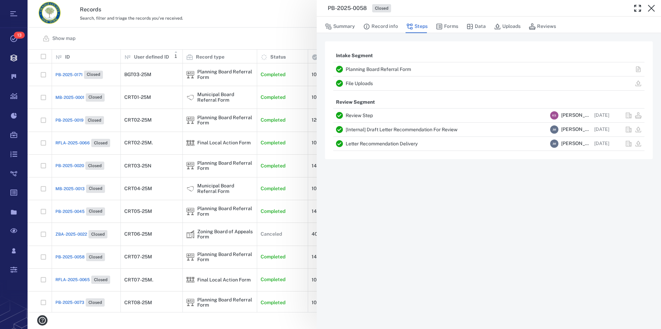
click at [653, 9] on icon "button" at bounding box center [651, 8] width 8 height 8
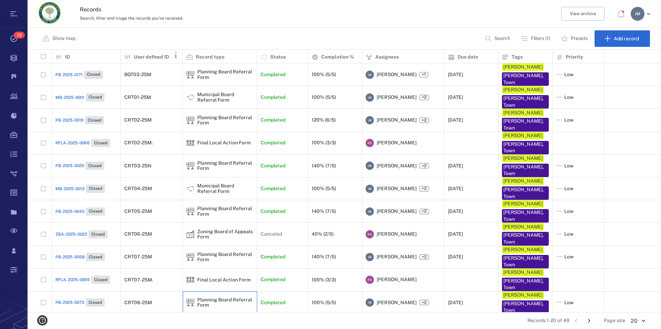
click at [216, 297] on div "Planning Board Referral Form" at bounding box center [225, 302] width 56 height 11
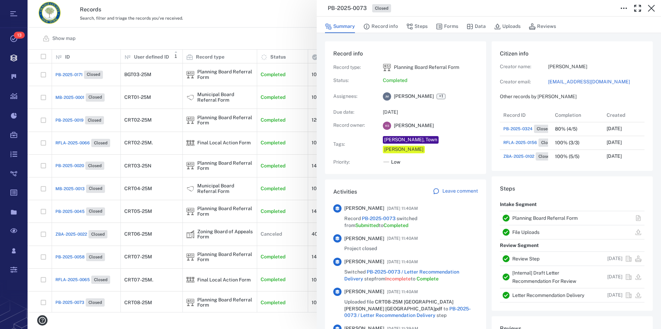
scroll to position [256, 627]
click at [524, 216] on link "Planning Board Referral Form" at bounding box center [544, 218] width 65 height 6
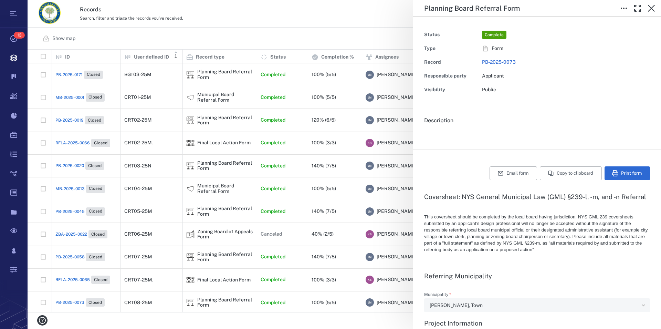
type textarea "*"
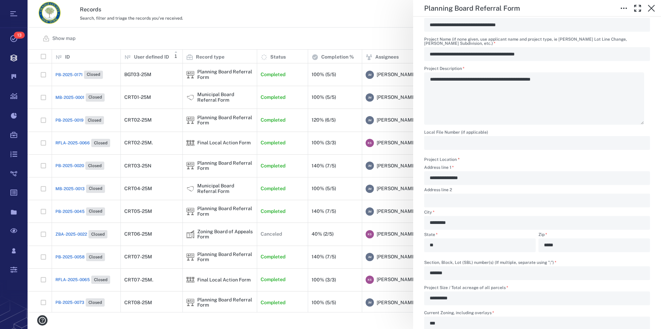
scroll to position [235, 0]
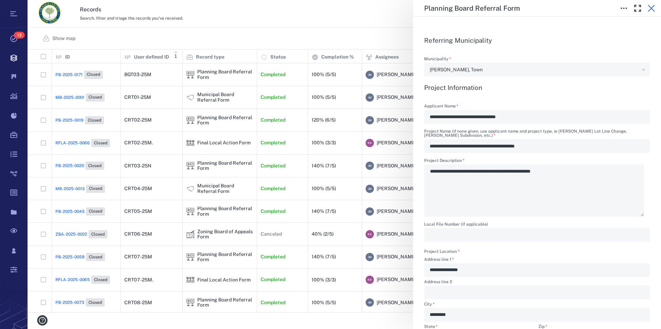
click at [653, 8] on icon "button" at bounding box center [651, 8] width 8 height 8
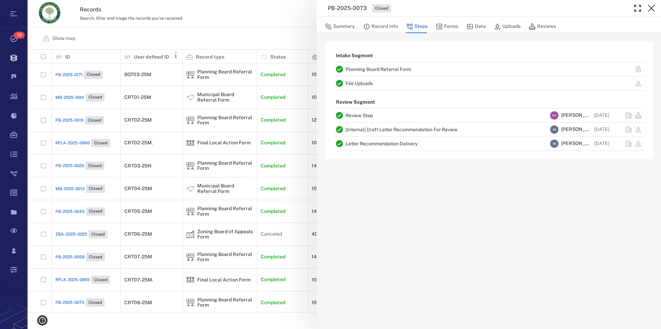
click at [653, 8] on icon "button" at bounding box center [651, 8] width 8 height 8
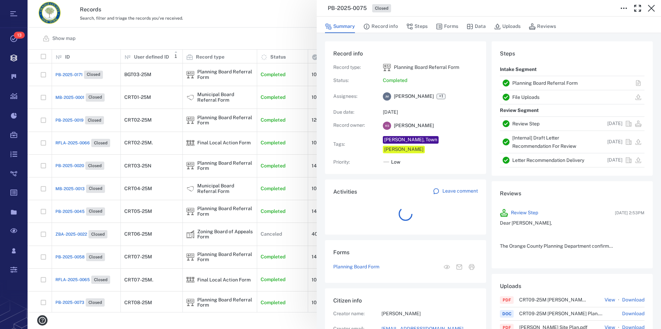
scroll to position [358, 130]
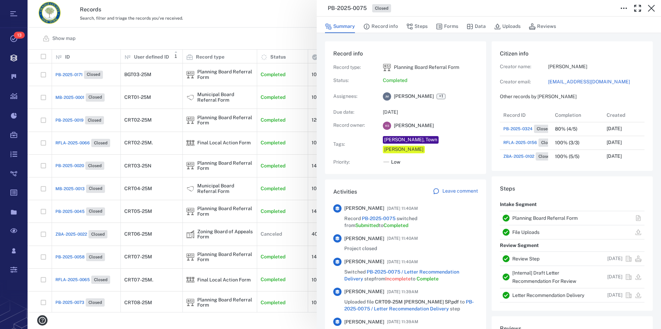
click at [527, 218] on link "Planning Board Referral Form" at bounding box center [544, 218] width 65 height 6
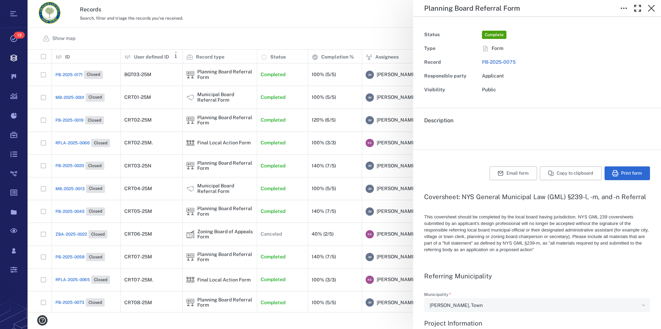
type textarea "*"
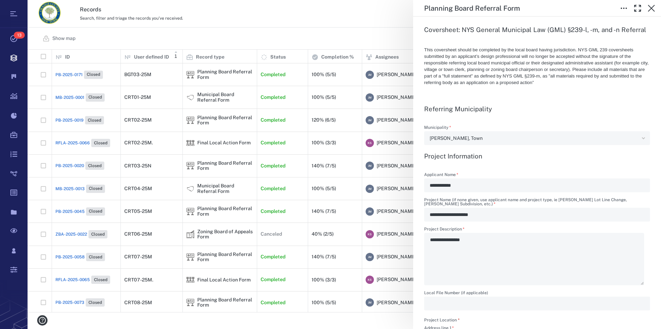
scroll to position [157, 0]
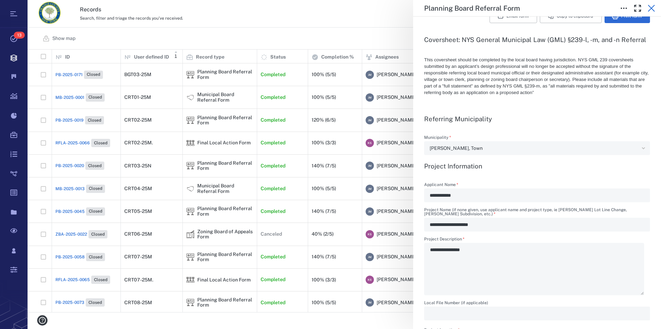
click at [651, 8] on icon "button" at bounding box center [650, 8] width 7 height 7
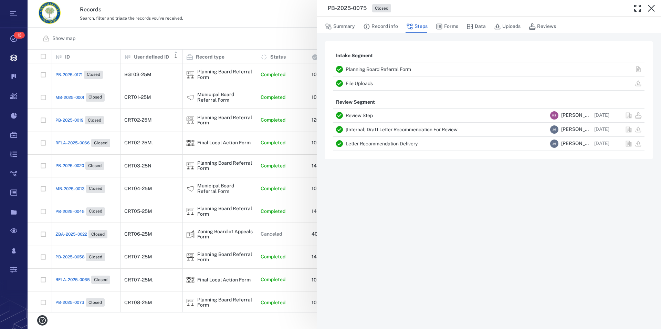
click at [651, 8] on icon "button" at bounding box center [650, 8] width 7 height 7
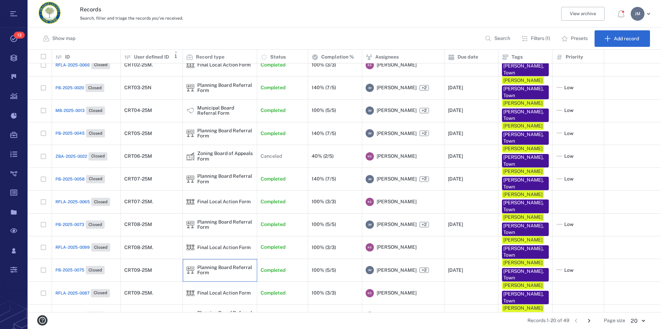
scroll to position [89, 0]
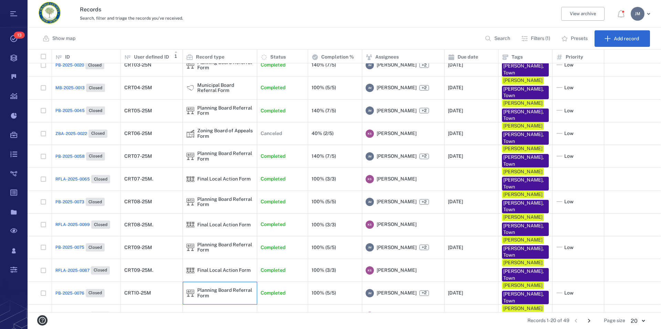
click at [217, 287] on div "Planning Board Referral Form" at bounding box center [225, 292] width 56 height 11
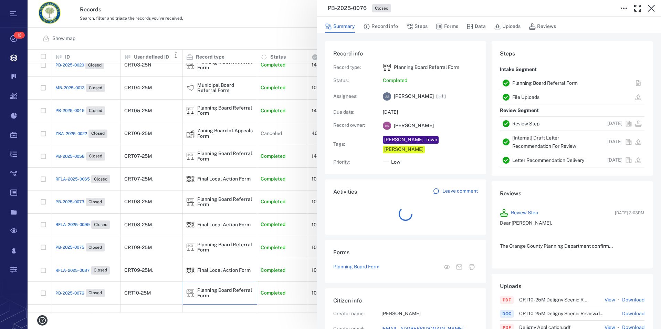
scroll to position [6, 6]
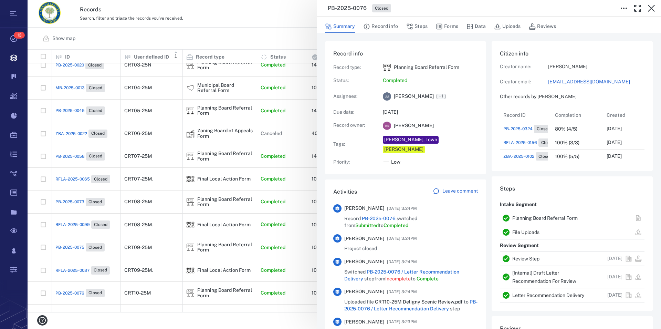
click at [533, 218] on link "Planning Board Referral Form" at bounding box center [544, 218] width 65 height 6
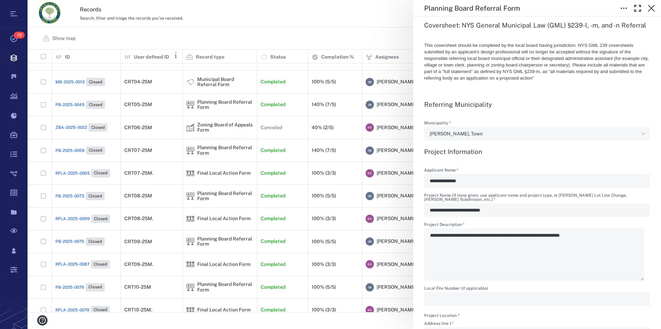
scroll to position [118, 0]
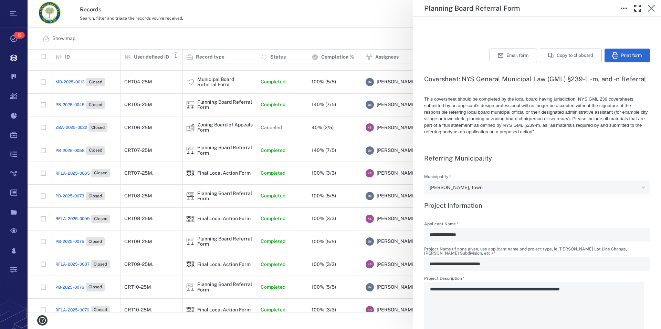
click at [653, 9] on icon "button" at bounding box center [651, 8] width 8 height 8
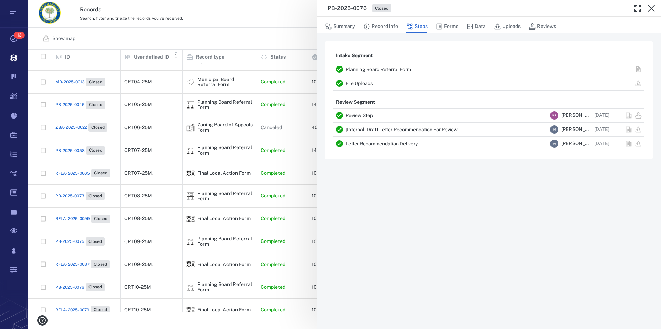
click at [653, 9] on icon "button" at bounding box center [651, 8] width 8 height 8
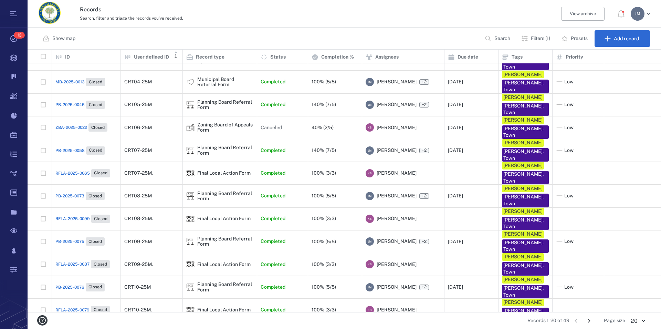
click at [588, 318] on icon "Go to next page" at bounding box center [589, 321] width 8 height 8
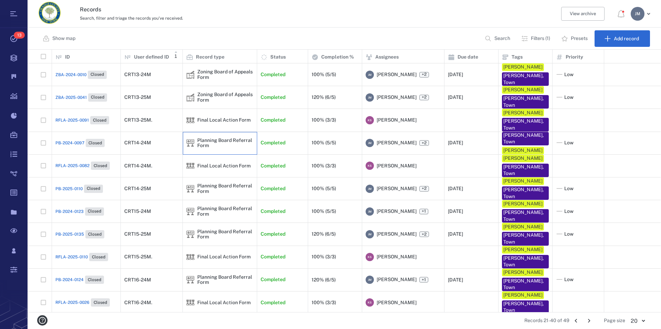
click at [218, 138] on div "Planning Board Referral Form" at bounding box center [225, 143] width 56 height 11
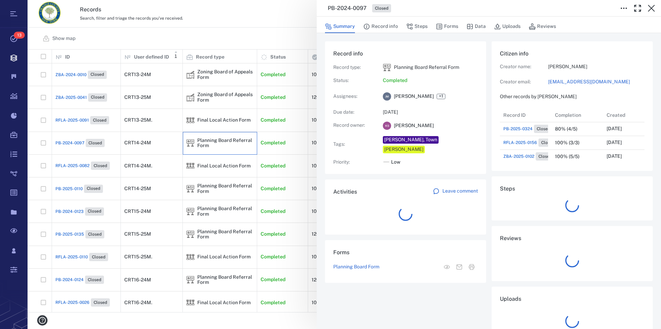
scroll to position [6, 6]
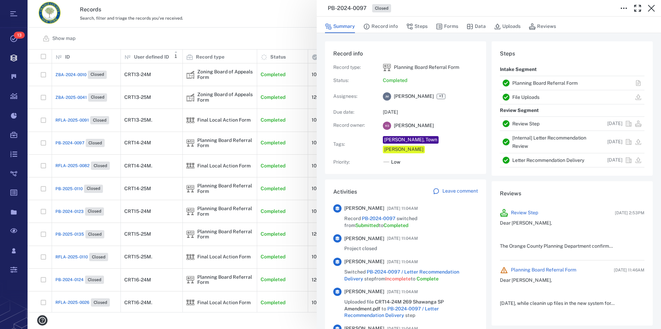
click at [537, 82] on link "Planning Board Referral Form" at bounding box center [544, 83] width 65 height 6
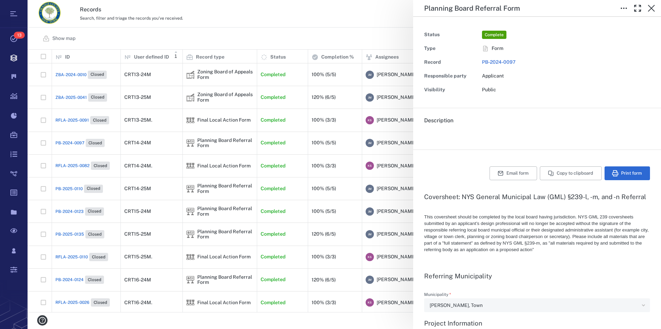
type textarea "*"
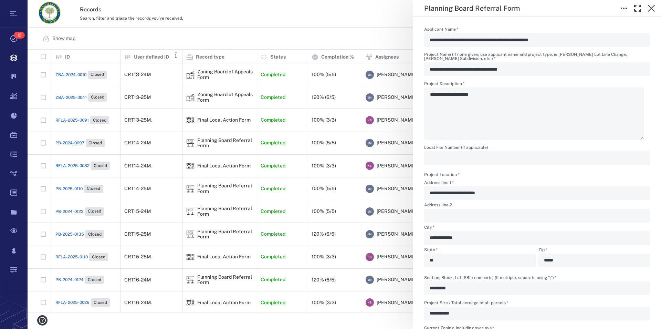
scroll to position [235, 0]
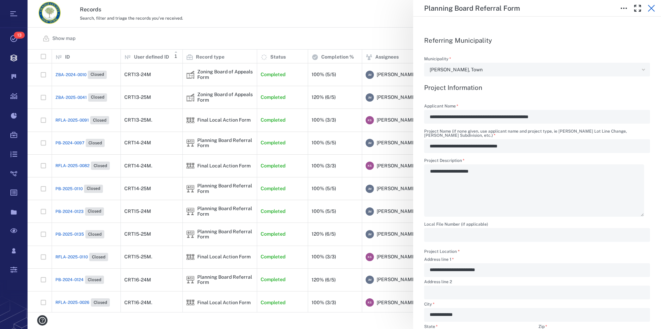
click at [651, 10] on icon "button" at bounding box center [651, 8] width 8 height 8
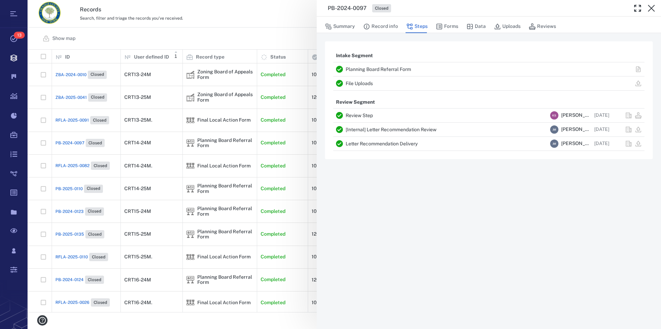
click at [651, 10] on icon "button" at bounding box center [651, 8] width 8 height 8
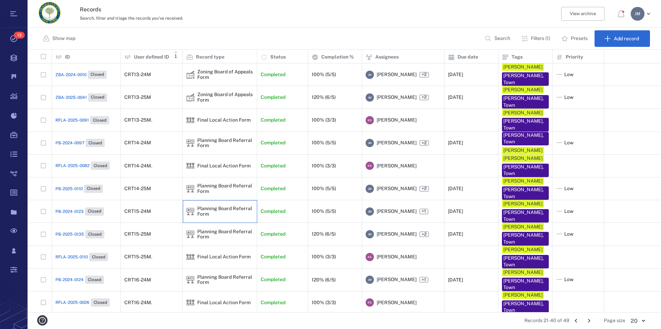
click at [217, 206] on div "Planning Board Referral Form" at bounding box center [225, 211] width 56 height 11
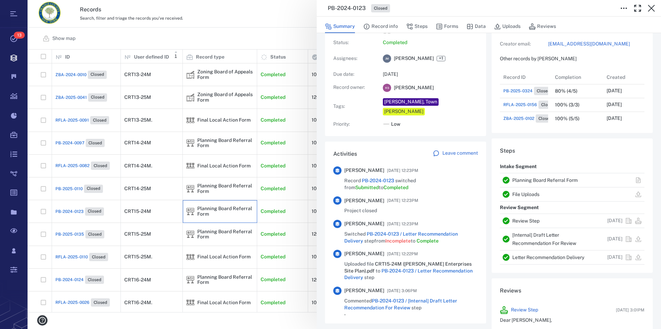
scroll to position [78, 0]
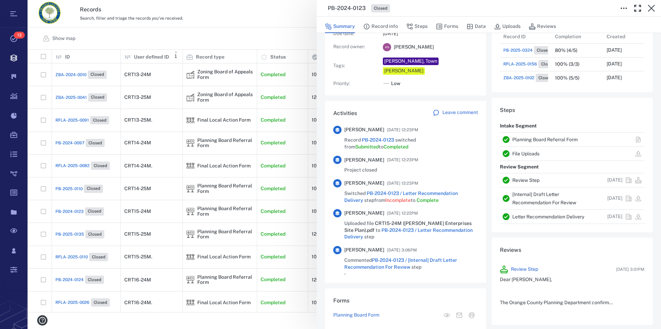
click at [544, 138] on link "Planning Board Referral Form" at bounding box center [544, 140] width 65 height 6
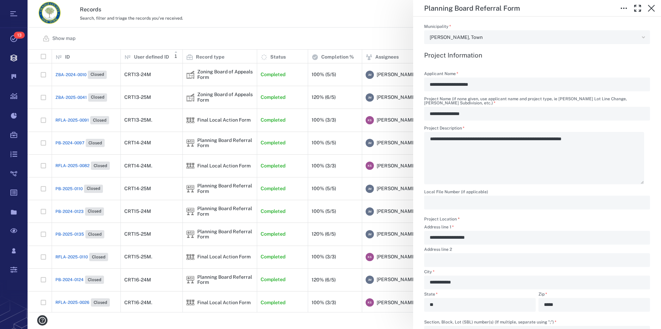
scroll to position [196, 0]
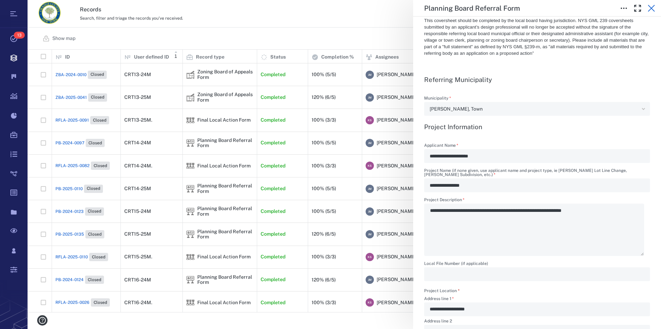
click at [653, 11] on icon "button" at bounding box center [650, 8] width 7 height 7
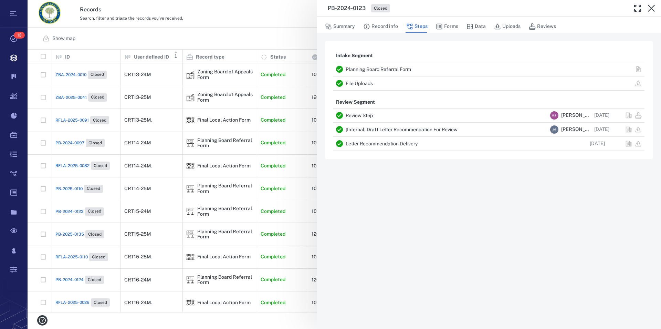
click at [653, 11] on icon "button" at bounding box center [650, 8] width 7 height 7
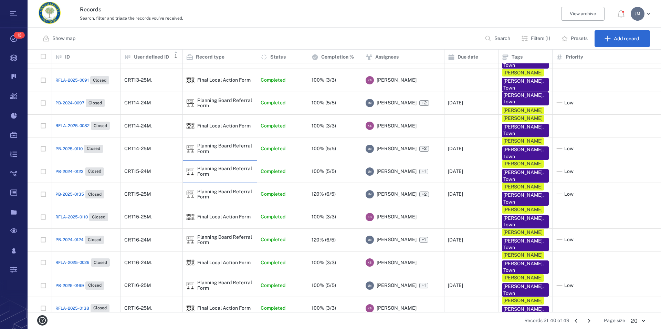
scroll to position [29, 0]
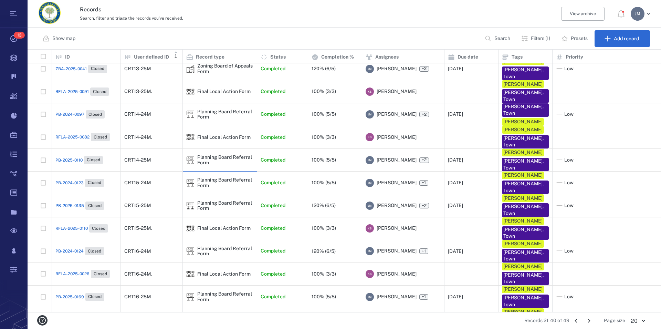
click at [205, 154] on div "Planning Board Referral Form" at bounding box center [225, 159] width 56 height 11
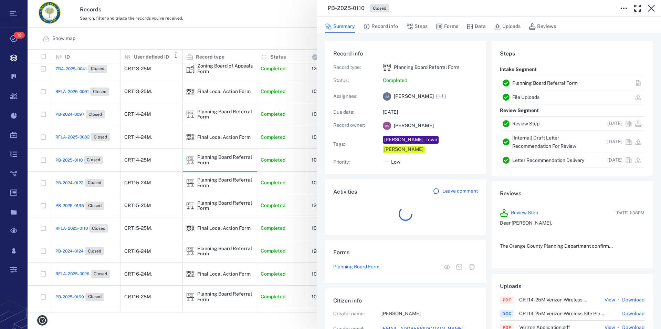
scroll to position [358, 130]
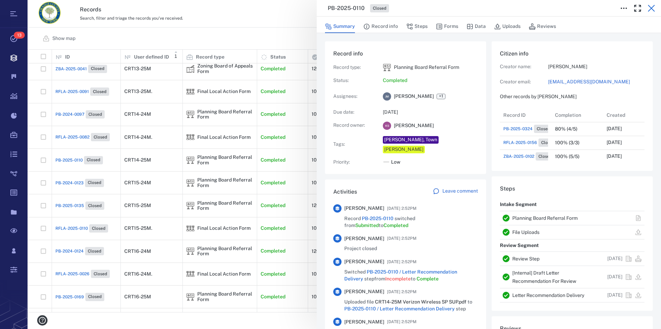
click at [649, 8] on icon "button" at bounding box center [651, 8] width 8 height 8
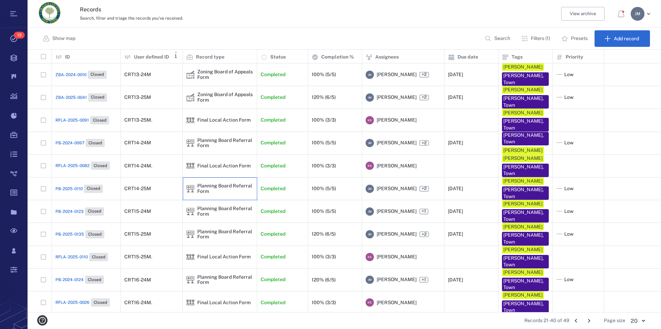
scroll to position [33, 0]
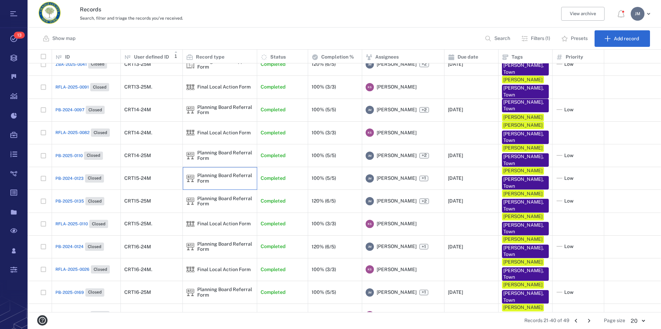
click at [225, 173] on div "Planning Board Referral Form" at bounding box center [225, 178] width 56 height 11
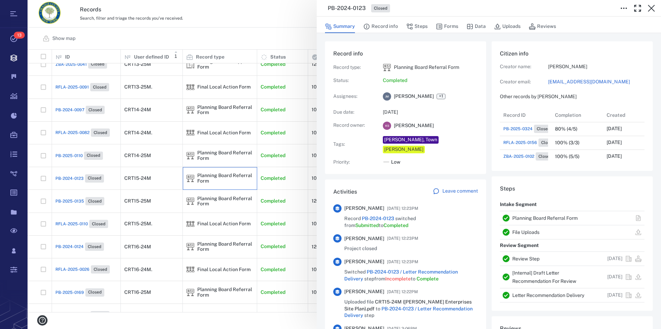
scroll to position [6, 7]
click at [548, 218] on link "Planning Board Referral Form" at bounding box center [544, 218] width 65 height 6
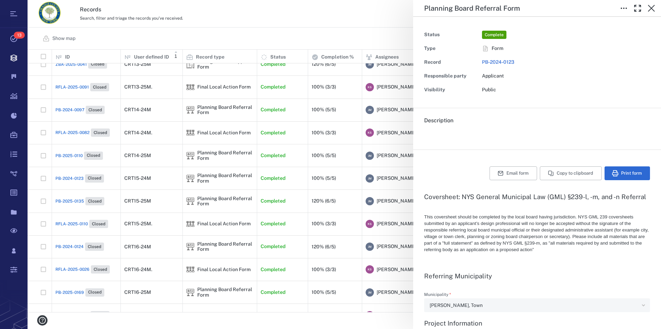
type textarea "*"
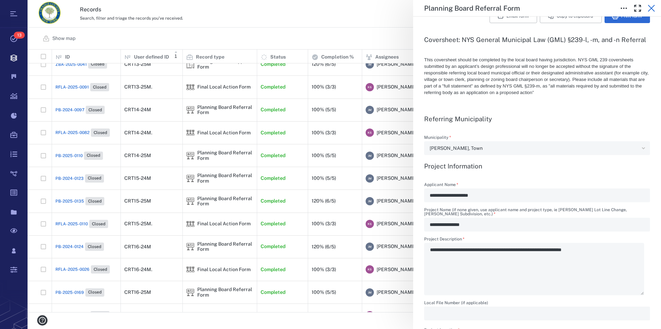
click at [651, 6] on icon "button" at bounding box center [651, 8] width 8 height 8
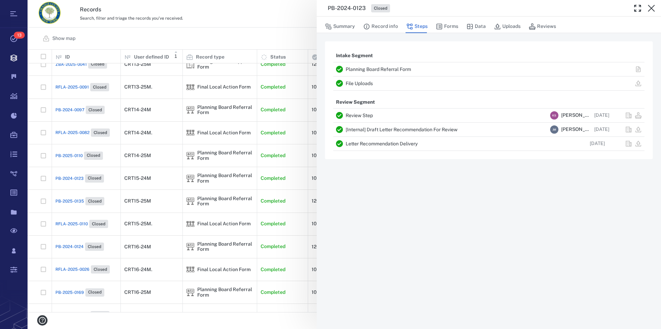
click at [651, 6] on icon "button" at bounding box center [651, 8] width 8 height 8
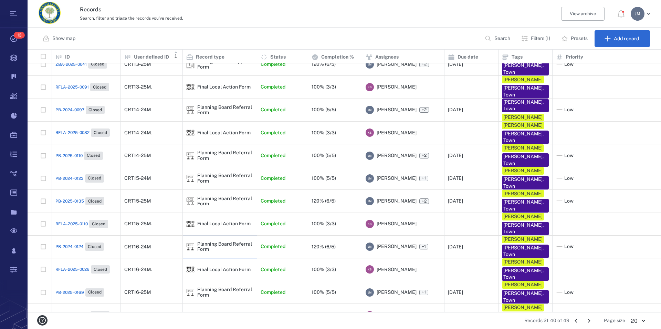
click at [203, 241] on div "Planning Board Referral Form" at bounding box center [225, 246] width 56 height 11
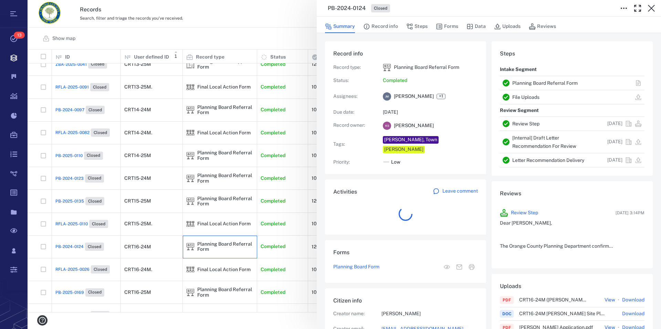
scroll to position [358, 130]
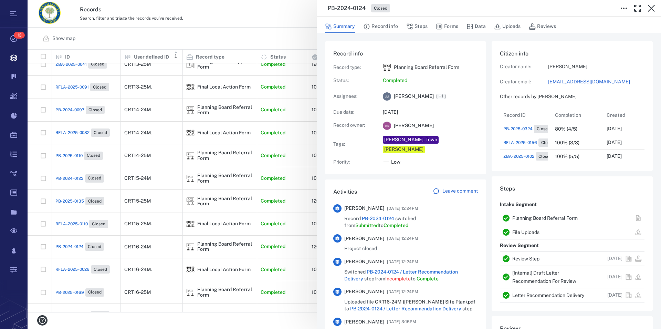
click at [537, 216] on link "Planning Board Referral Form" at bounding box center [544, 218] width 65 height 6
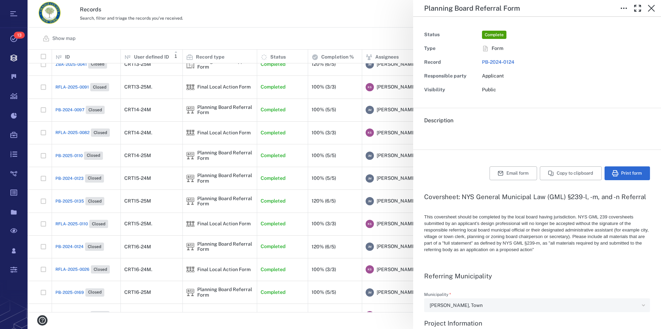
type textarea "*"
click at [651, 7] on icon "button" at bounding box center [651, 8] width 8 height 8
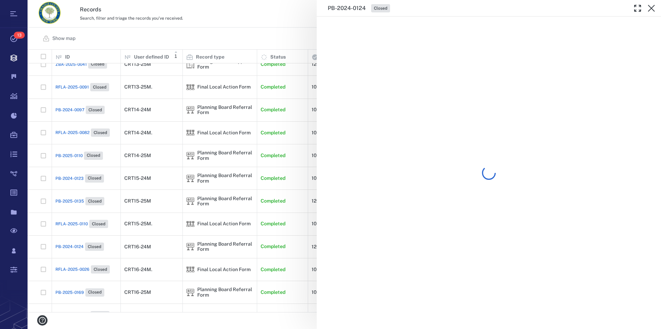
click at [651, 7] on icon "button" at bounding box center [651, 8] width 8 height 8
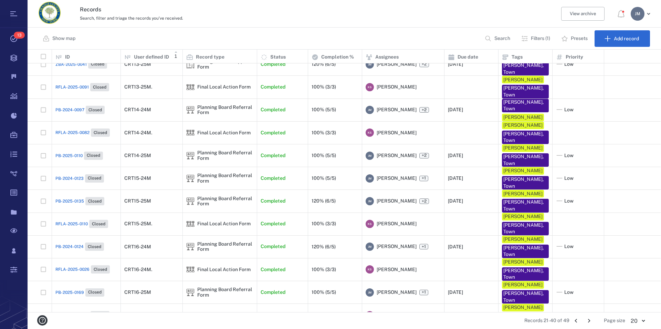
click at [535, 41] on p "Filters (1)" at bounding box center [540, 38] width 19 height 7
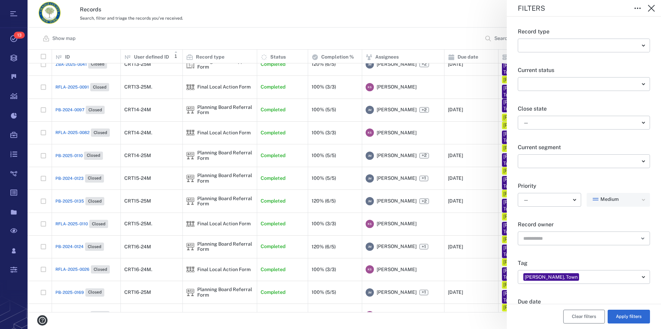
click at [566, 315] on button "Clear filters" at bounding box center [584, 316] width 42 height 14
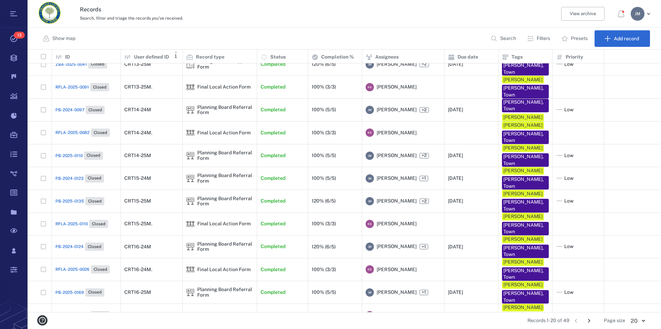
click at [544, 34] on div "Filters Record type ​ ​ Current status ​ ​ Close state — ​ Current segment ​ ​ …" at bounding box center [344, 164] width 633 height 329
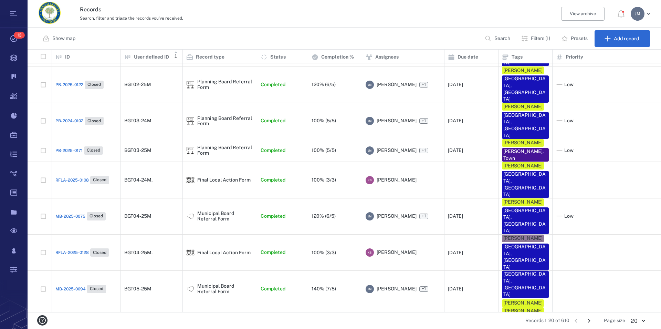
click at [537, 37] on p "Filters (1)" at bounding box center [540, 38] width 19 height 7
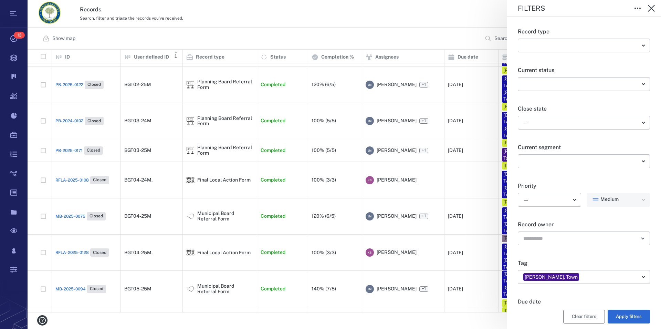
click at [577, 319] on button "Clear filters" at bounding box center [584, 316] width 42 height 14
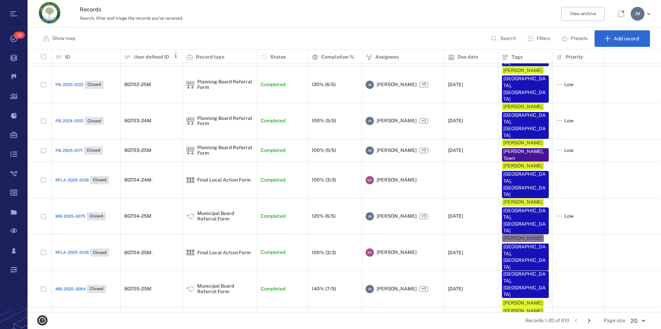
click at [542, 36] on p "Filters" at bounding box center [542, 38] width 13 height 7
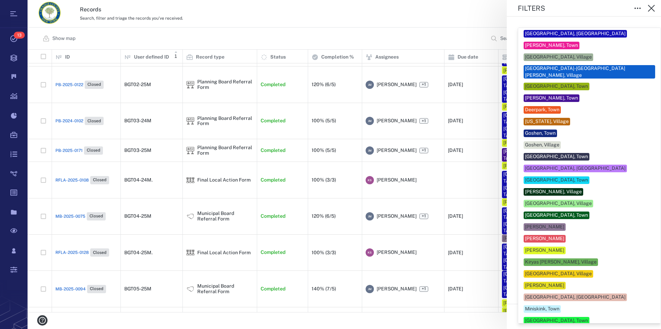
click at [573, 277] on body "Tasks 13 Records Boards Dashboard Reports Record types Guide steps Rules Form b…" at bounding box center [330, 164] width 661 height 329
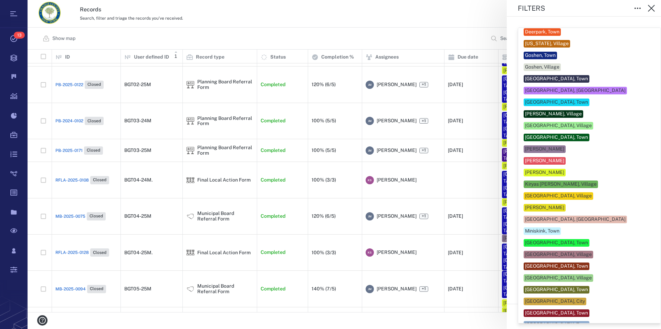
scroll to position [78, 0]
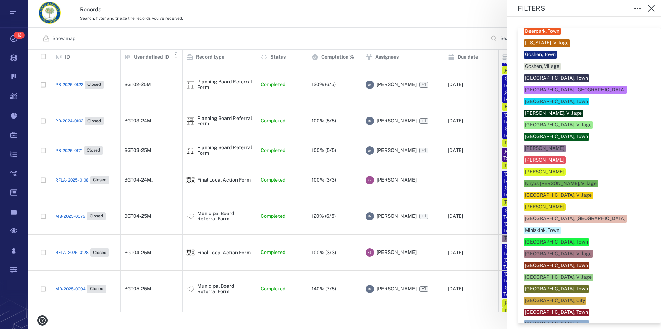
click at [561, 262] on div "[GEOGRAPHIC_DATA], Town" at bounding box center [556, 265] width 63 height 7
type input "**"
click at [649, 253] on div at bounding box center [330, 164] width 661 height 329
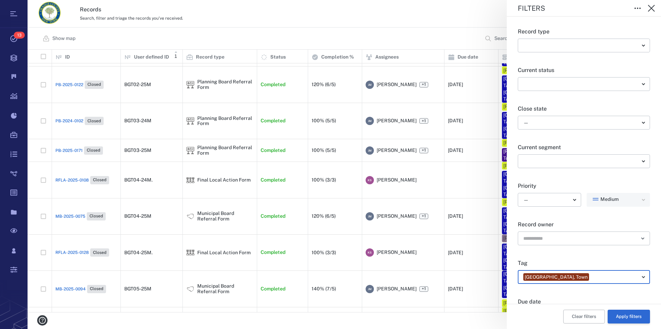
click at [625, 316] on button "Apply filters" at bounding box center [628, 316] width 42 height 14
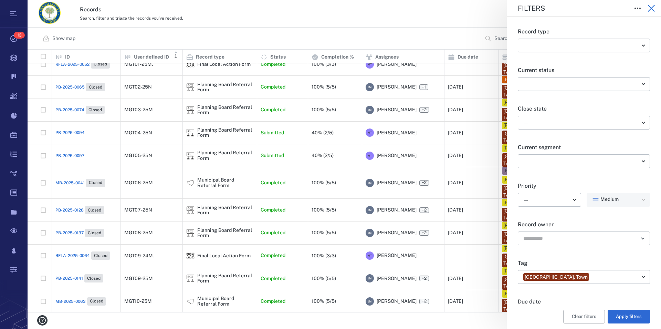
click at [652, 6] on icon "button" at bounding box center [651, 8] width 8 height 8
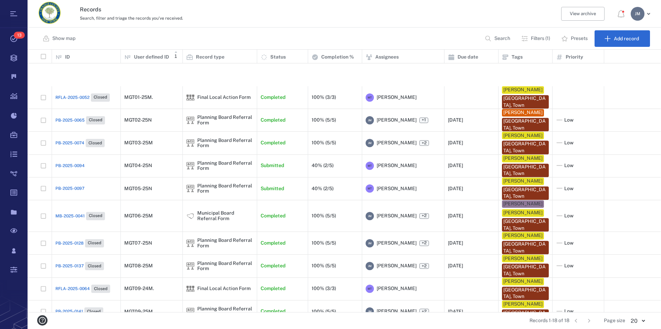
scroll to position [162, 0]
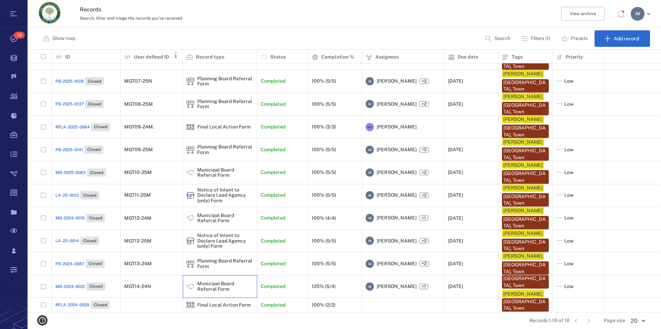
click at [224, 281] on div "Municipal Board Referral Form" at bounding box center [225, 286] width 56 height 11
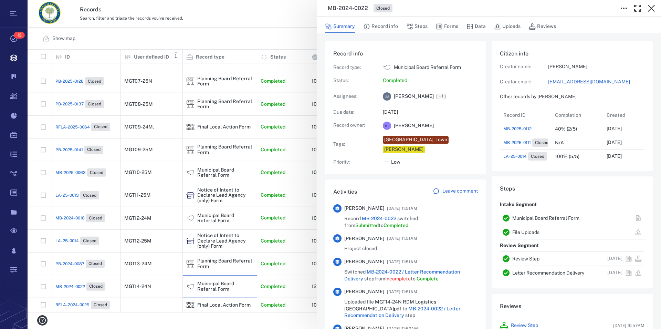
scroll to position [6, 7]
click at [535, 216] on link "Municipal Board Referral Form" at bounding box center [545, 218] width 67 height 6
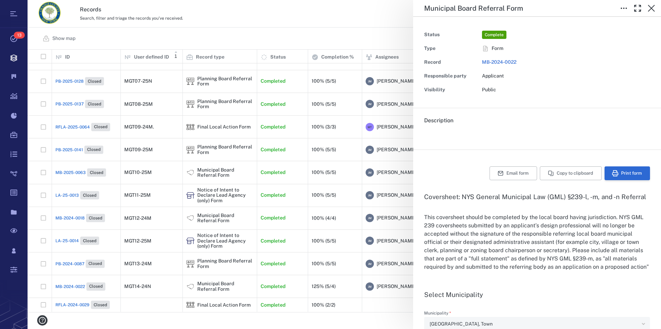
click at [624, 169] on button "Print form" at bounding box center [626, 173] width 45 height 14
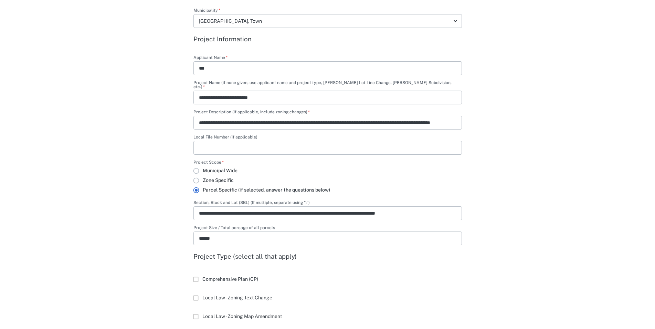
scroll to position [165, 0]
